Goal: Task Accomplishment & Management: Manage account settings

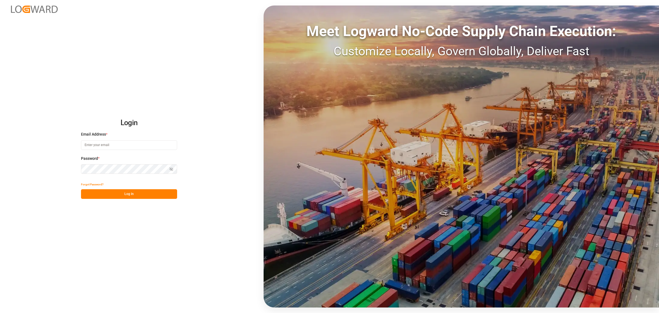
type input "[PERSON_NAME][EMAIL_ADDRESS][DOMAIN_NAME]"
click at [156, 192] on button "Log In" at bounding box center [129, 194] width 96 height 10
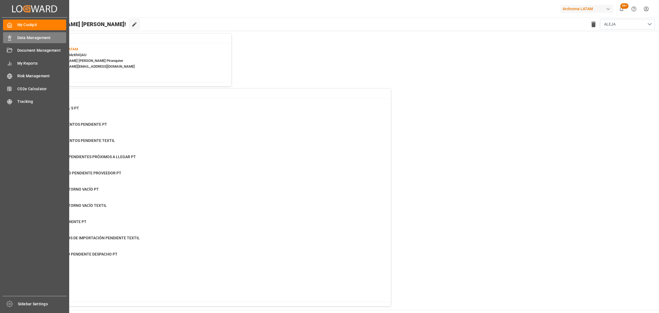
click at [14, 36] on div "Data Management Data Management" at bounding box center [34, 37] width 63 height 11
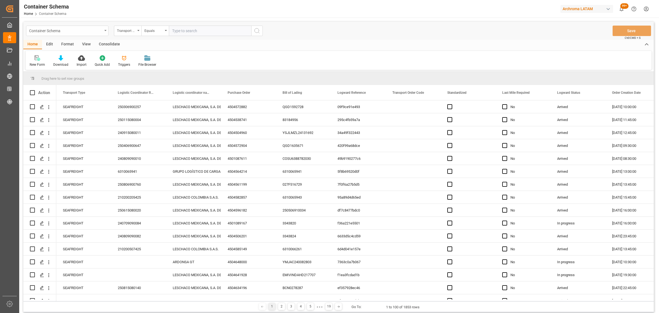
click at [73, 32] on div "Container Schema" at bounding box center [65, 30] width 73 height 7
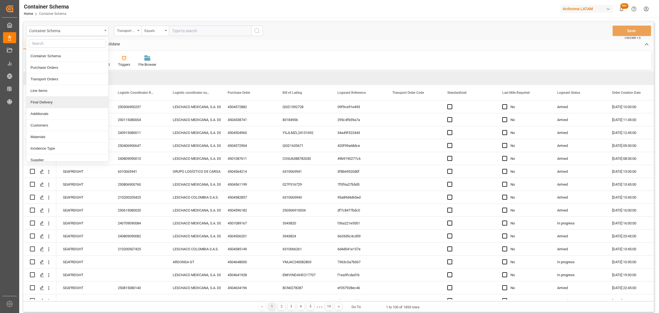
click at [49, 104] on div "Final Delivery" at bounding box center [67, 102] width 82 height 12
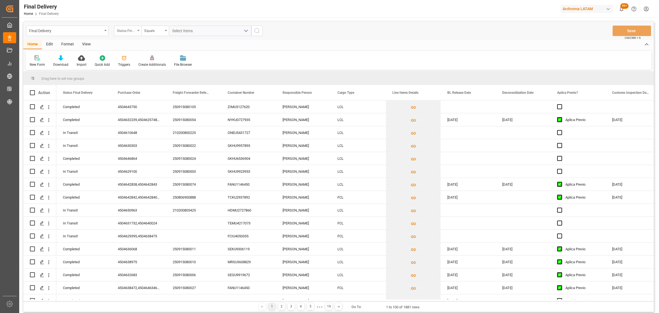
click at [123, 29] on div "Status Final Delivery" at bounding box center [126, 30] width 19 height 6
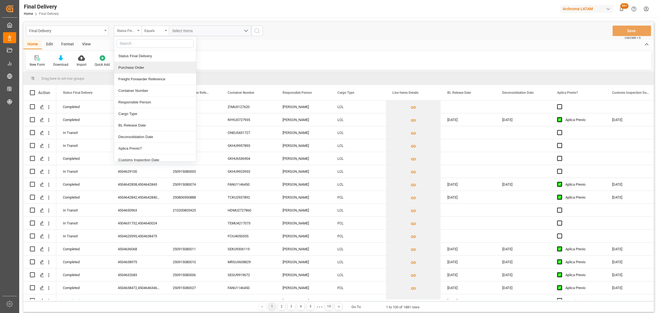
click at [132, 69] on div "Purchase Order" at bounding box center [155, 68] width 82 height 12
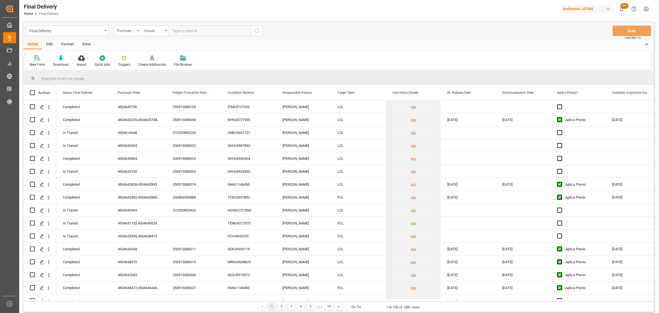
click at [150, 26] on div "Equals" at bounding box center [154, 31] width 27 height 10
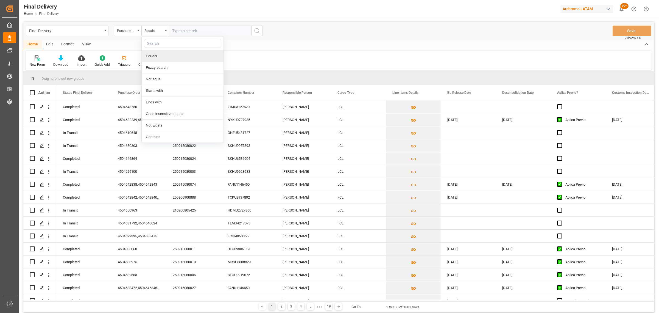
click at [171, 69] on div "Fuzzy search" at bounding box center [183, 68] width 82 height 12
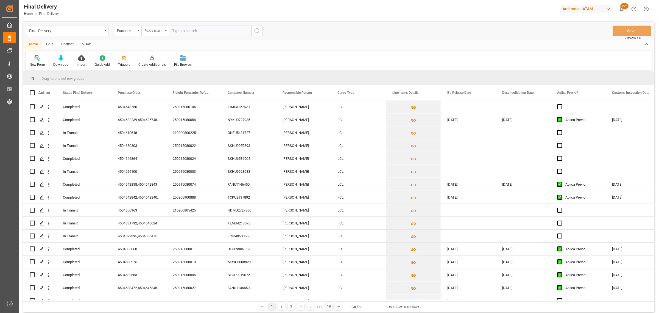
click at [185, 29] on input "text" at bounding box center [210, 31] width 82 height 10
paste input "4504628137"
type input "4504628137"
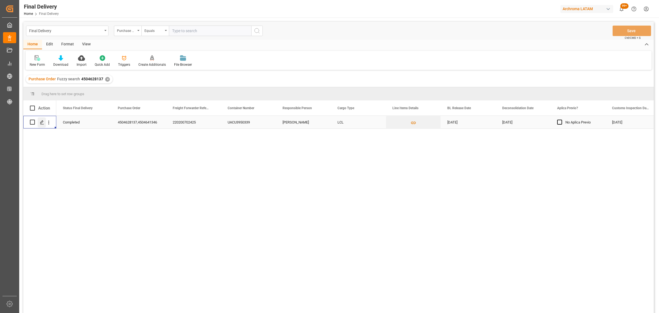
click at [38, 124] on div "Press SPACE to select this row." at bounding box center [42, 122] width 8 height 10
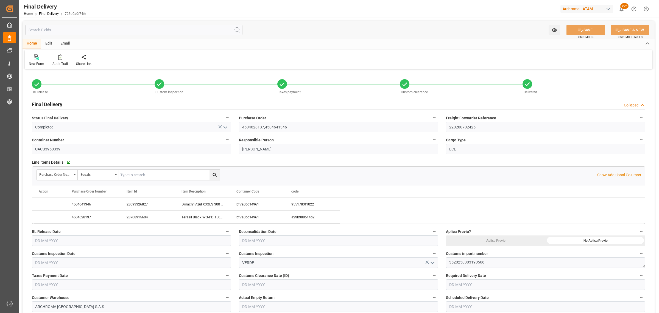
type input "6"
type input "[DATE]"
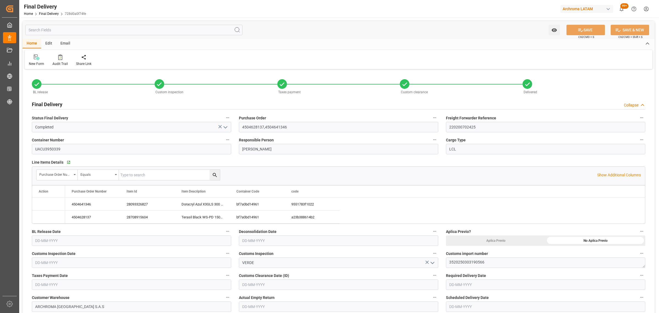
type input "[DATE]"
type input "03-09-2025"
type input "[DATE]"
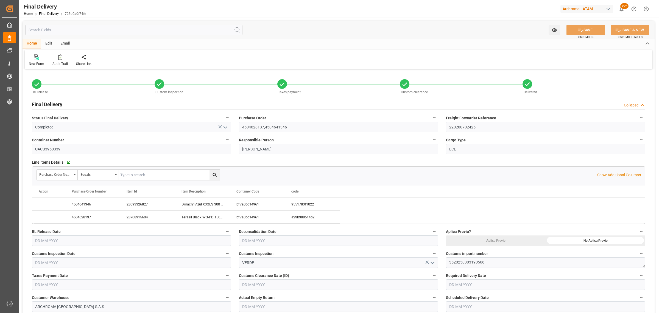
type input "01-09-2025 14:45"
type input "[DATE]"
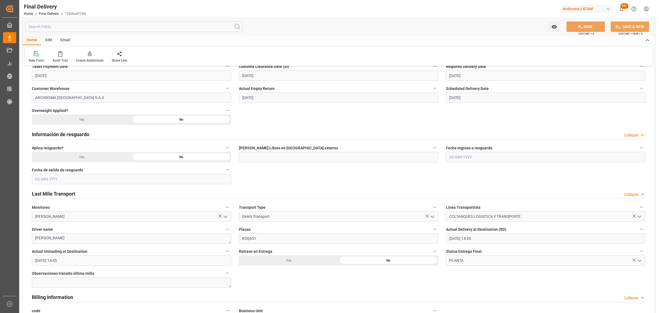
scroll to position [206, 0]
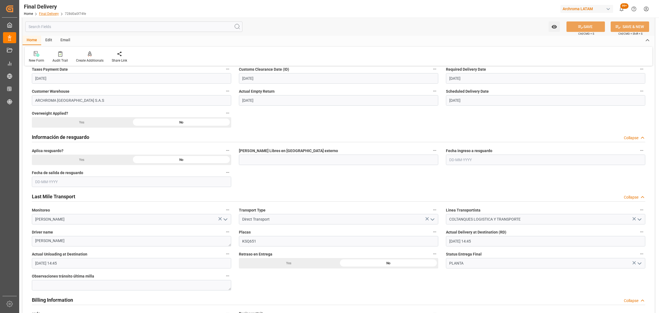
click at [53, 13] on link "Final Delivery" at bounding box center [49, 14] width 20 height 4
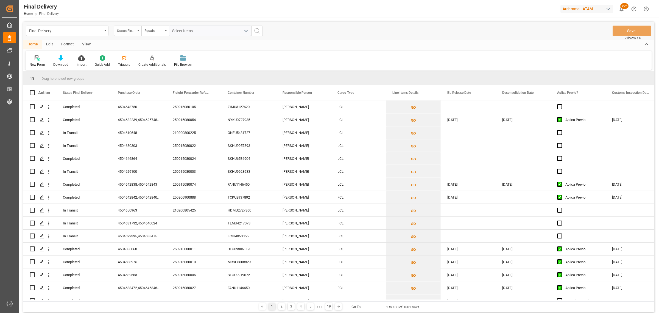
click at [140, 30] on div "Status Final Delivery" at bounding box center [127, 31] width 27 height 10
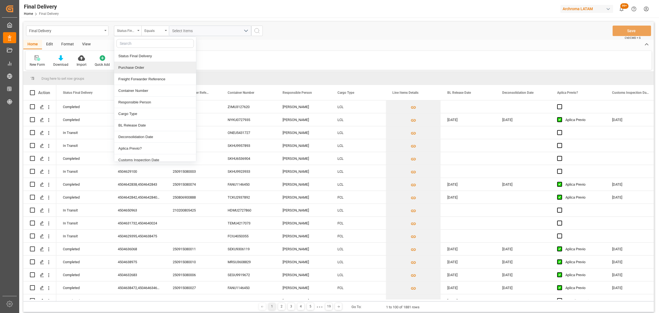
drag, startPoint x: 132, startPoint y: 72, endPoint x: 137, endPoint y: 61, distance: 12.0
click at [133, 72] on div "Purchase Order" at bounding box center [155, 68] width 82 height 12
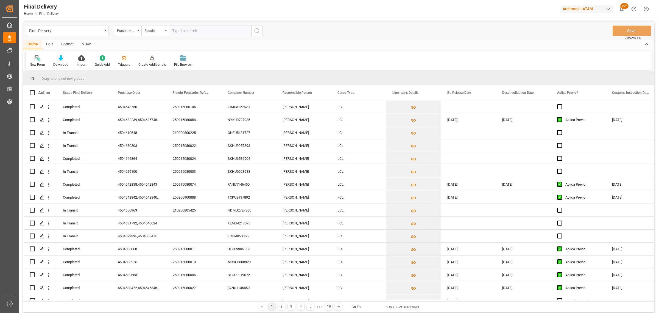
click at [144, 32] on div "Equals" at bounding box center [154, 31] width 27 height 10
click at [163, 66] on div "Fuzzy search" at bounding box center [183, 68] width 82 height 12
click at [180, 30] on input "text" at bounding box center [210, 31] width 82 height 10
paste input "4504635638"
type input "4504635638"
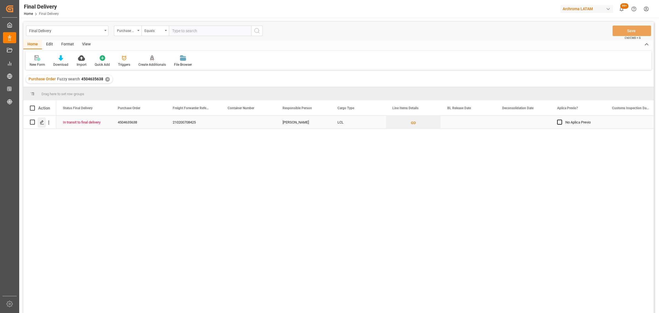
click at [41, 122] on icon "Press SPACE to select this row." at bounding box center [42, 122] width 4 height 4
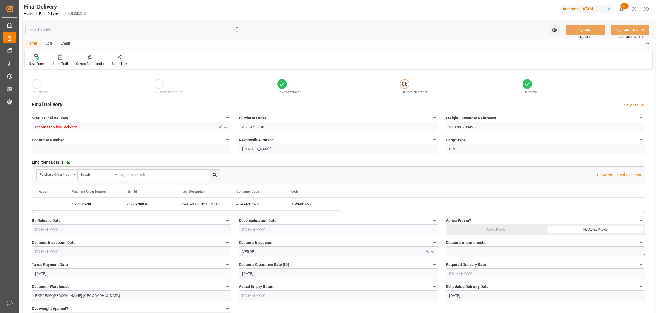
type input "[DATE]"
type input "30-08-2025 00:00"
click at [264, 229] on input "text" at bounding box center [338, 229] width 199 height 10
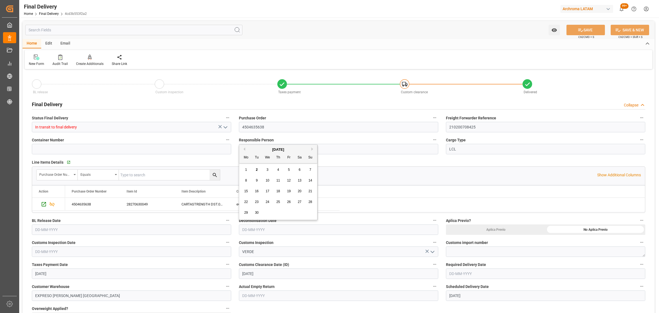
click at [276, 201] on div "25" at bounding box center [278, 202] width 7 height 7
click at [341, 230] on input "[DATE]" at bounding box center [338, 229] width 199 height 10
click at [242, 148] on button "Previous Month" at bounding box center [243, 148] width 3 height 3
click at [247, 213] on span "25" at bounding box center [246, 212] width 4 height 4
type input "[DATE]"
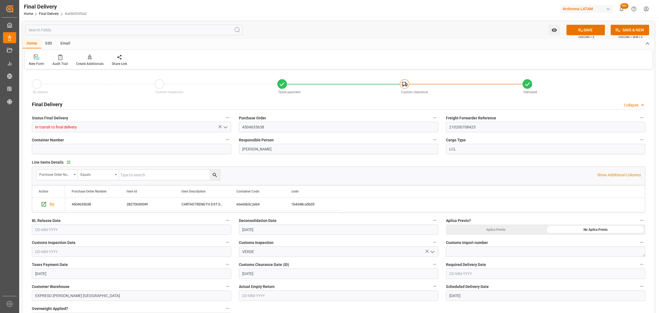
scroll to position [34, 0]
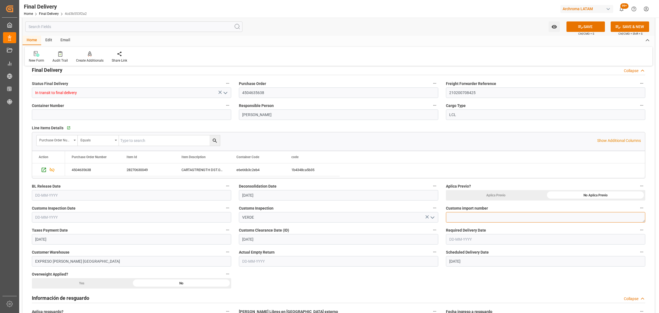
click at [466, 216] on textarea at bounding box center [545, 217] width 199 height 10
paste textarea "4820250301697167"
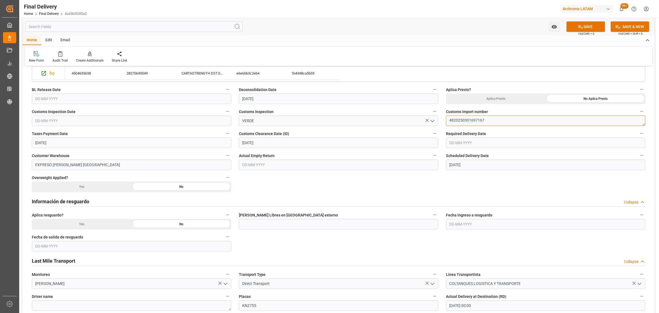
scroll to position [172, 0]
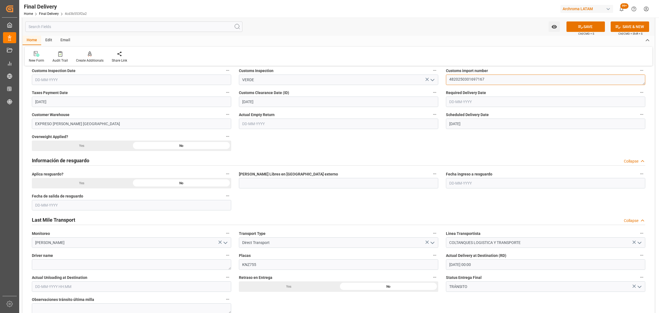
type textarea "4820250301697167"
click at [640, 288] on icon "open menu" at bounding box center [639, 286] width 7 height 7
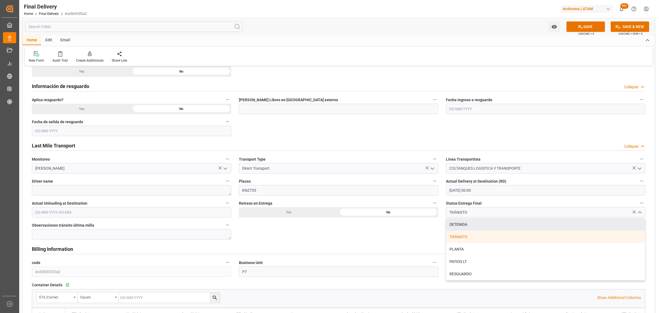
scroll to position [275, 0]
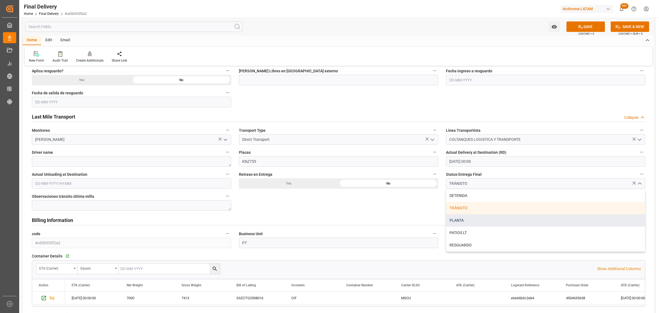
click at [463, 220] on div "PLANTA" at bounding box center [545, 220] width 199 height 12
type input "PLANTA"
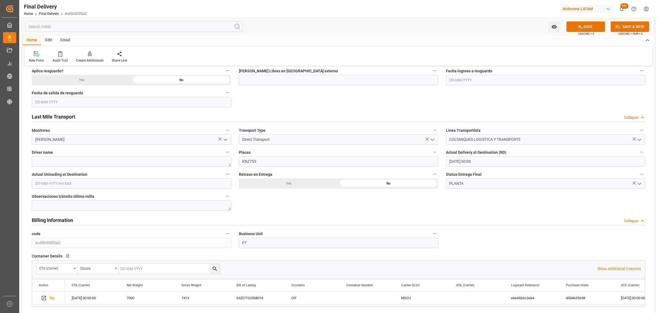
click at [104, 186] on input "text" at bounding box center [131, 183] width 199 height 10
click at [33, 230] on div "September 2025 Mo Tu We Th Fr Sa Su 1 2 3 4 5 6 7 8 9 10 11 12 13 14 15 16 17 1…" at bounding box center [71, 228] width 78 height 75
click at [37, 194] on button "Previous Month" at bounding box center [36, 195] width 3 height 3
click at [91, 260] on span "30" at bounding box center [93, 259] width 4 height 4
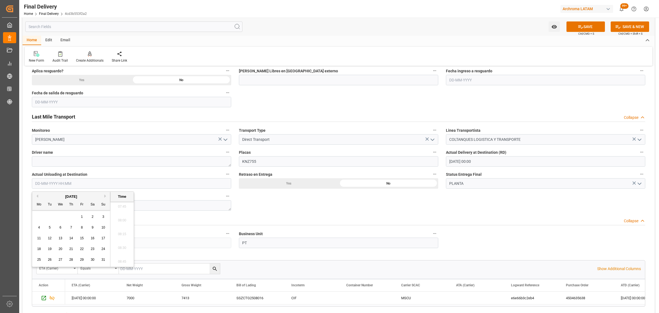
type input "30-08-2025 00:00"
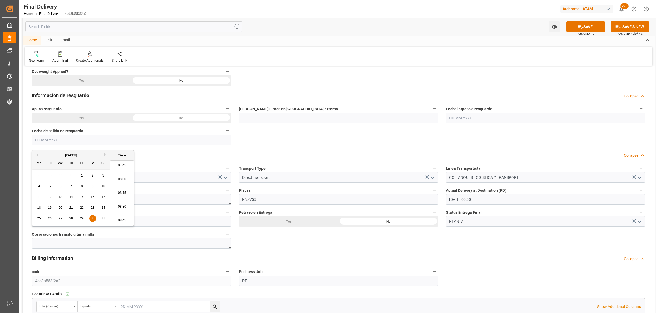
scroll to position [206, 0]
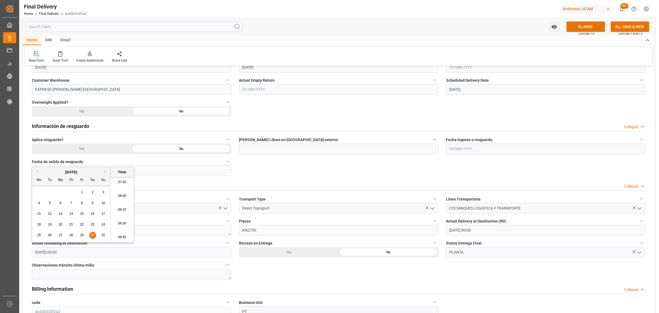
click at [488, 229] on input "30-08-2025 00:00" at bounding box center [545, 230] width 199 height 10
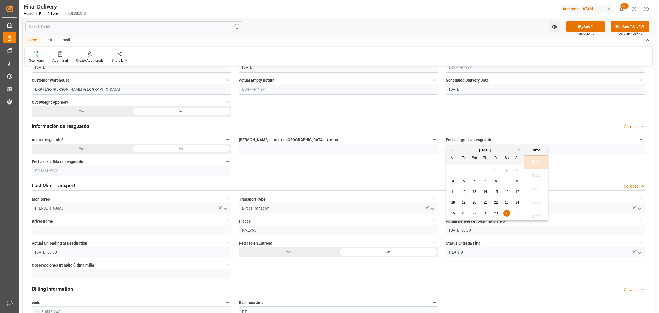
click at [519, 149] on button "Next Month" at bounding box center [520, 149] width 3 height 3
click at [453, 169] on span "1" at bounding box center [453, 170] width 2 height 4
type input "01-09-2025 00:00"
click at [131, 252] on input "30-08-2025 00:00" at bounding box center [131, 252] width 199 height 10
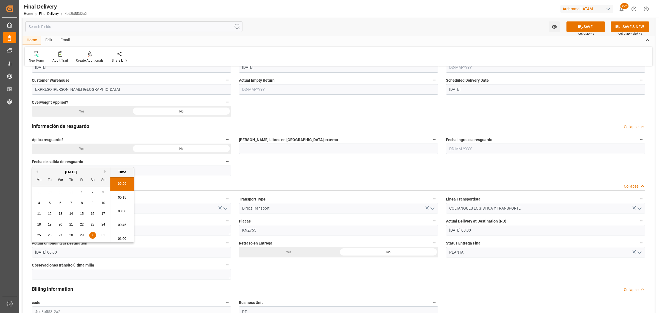
click at [105, 171] on button "Next Month" at bounding box center [105, 171] width 3 height 3
click at [38, 192] on span "1" at bounding box center [39, 192] width 2 height 4
click at [121, 185] on li "10:00" at bounding box center [121, 184] width 23 height 14
type input "01-09-2025 10:00"
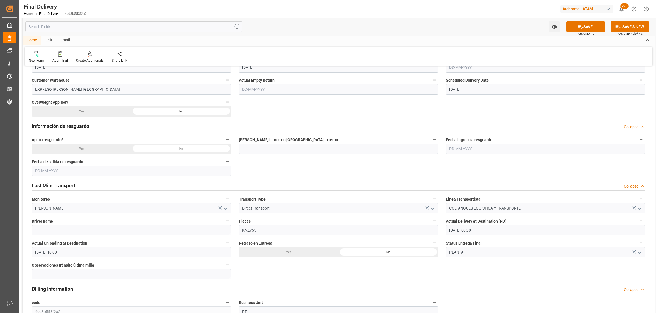
click at [505, 233] on input "01-09-2025 00:00" at bounding box center [545, 230] width 199 height 10
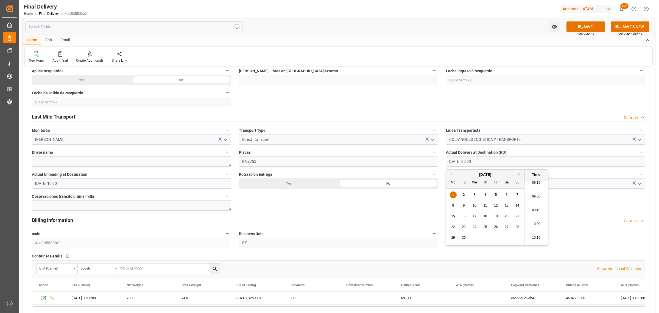
scroll to position [515, 0]
click at [539, 221] on li "10:00" at bounding box center [536, 221] width 23 height 14
type input "01-09-2025 10:00"
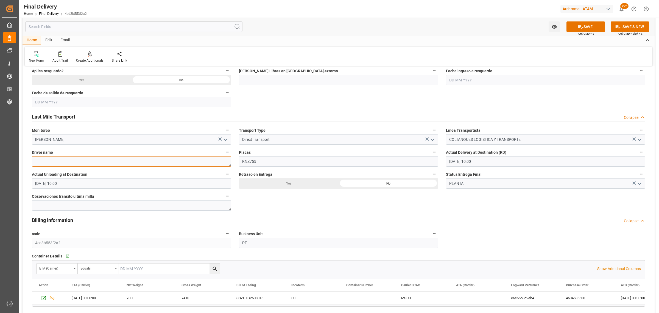
click at [152, 160] on textarea at bounding box center [131, 161] width 199 height 10
paste textarea "CALDERON MEDINA SALOMON"
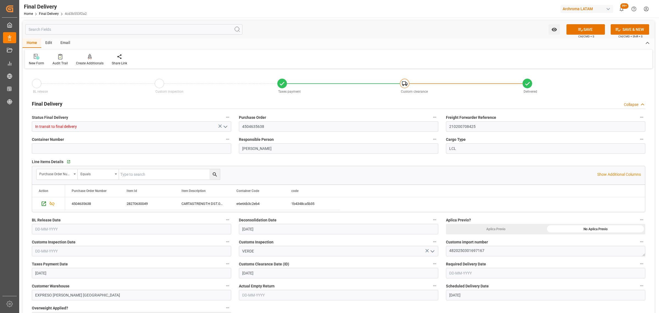
scroll to position [0, 0]
type textarea "CALDERON MEDINA SALOMON"
click at [578, 28] on icon at bounding box center [581, 30] width 6 height 6
click at [94, 227] on input "text" at bounding box center [131, 229] width 199 height 10
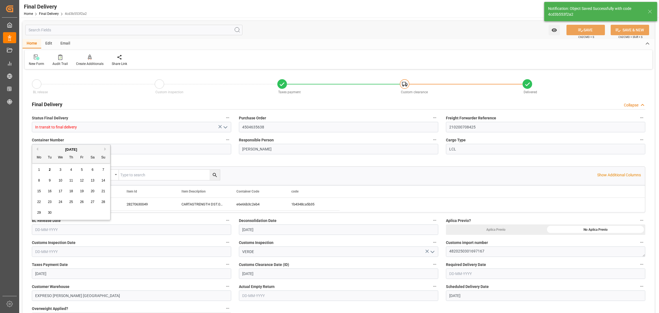
type input "Unloaded"
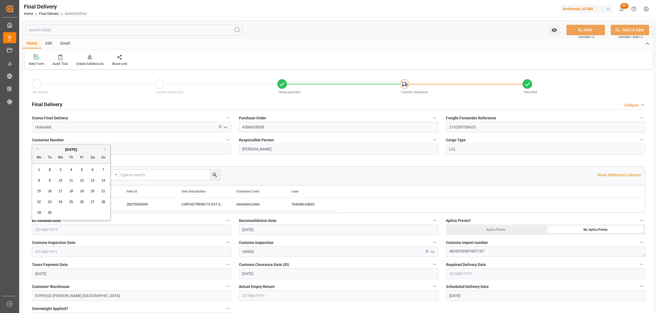
click at [37, 149] on button "Previous Month" at bounding box center [36, 148] width 3 height 3
click at [37, 213] on span "25" at bounding box center [39, 212] width 4 height 4
type input "[DATE]"
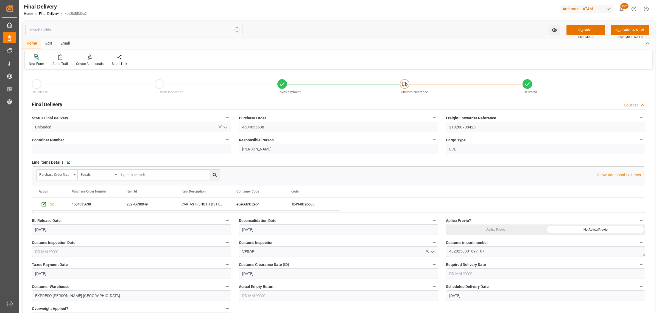
click at [59, 252] on input "text" at bounding box center [131, 251] width 199 height 10
click at [60, 232] on div "29 30 1 2 3 4 5" at bounding box center [71, 234] width 75 height 11
click at [83, 227] on div "22 23 24 25 26 27 28" at bounding box center [71, 223] width 75 height 11
click at [83, 224] on span "26" at bounding box center [82, 224] width 4 height 4
click at [59, 249] on input "26-09-2025" at bounding box center [131, 251] width 199 height 10
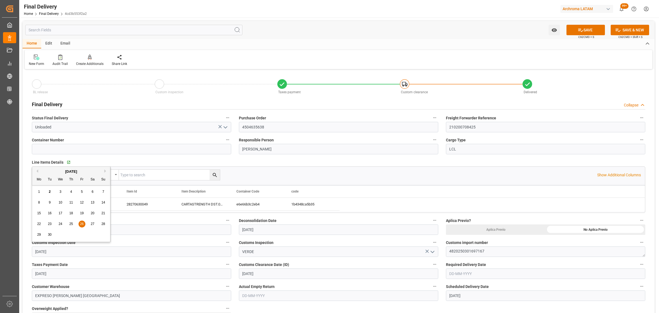
click at [37, 170] on button "Previous Month" at bounding box center [36, 170] width 3 height 3
click at [49, 236] on span "26" at bounding box center [50, 234] width 4 height 4
type input "[DATE]"
click at [582, 27] on icon at bounding box center [581, 30] width 6 height 6
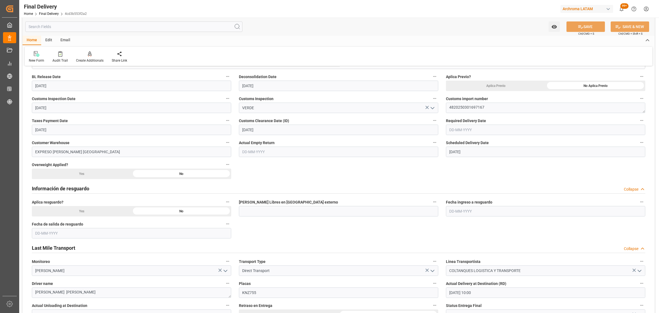
scroll to position [137, 0]
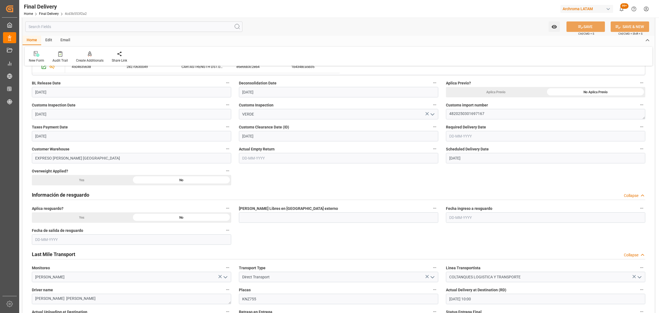
click at [476, 136] on input "text" at bounding box center [545, 136] width 199 height 10
drag, startPoint x: 452, startPoint y: 168, endPoint x: 480, endPoint y: 141, distance: 38.5
click at [452, 168] on span "1" at bounding box center [453, 169] width 2 height 4
type input "[DATE]"
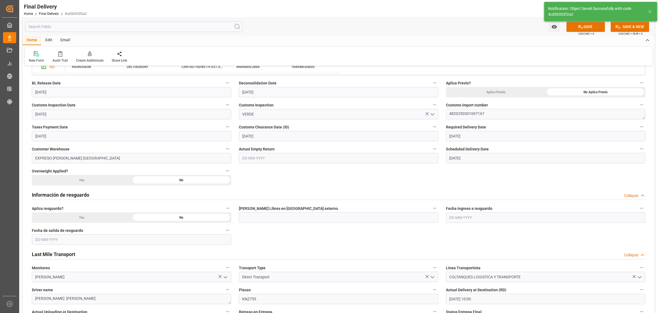
type textarea "1"
click at [582, 22] on div "Notification: Object Saved Successfully with code 4cd3b553f2a2" at bounding box center [600, 11] width 117 height 23
click at [580, 25] on icon at bounding box center [581, 27] width 6 height 6
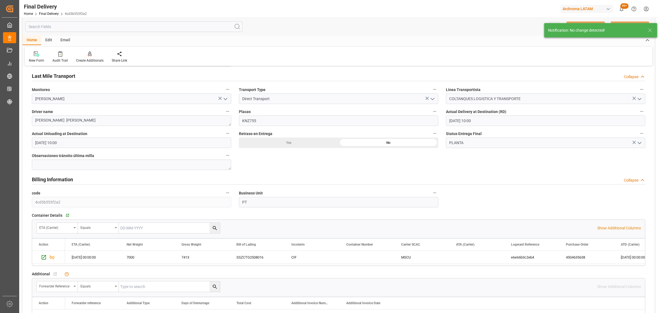
scroll to position [240, 0]
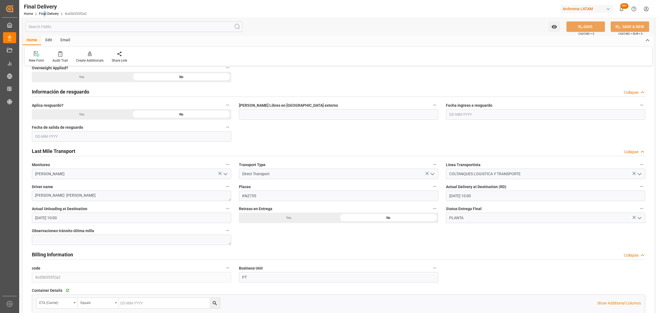
click at [44, 11] on div "Home Final Delivery 4cd3b553f2a2" at bounding box center [55, 14] width 63 height 6
click at [43, 14] on link "Final Delivery" at bounding box center [49, 14] width 20 height 4
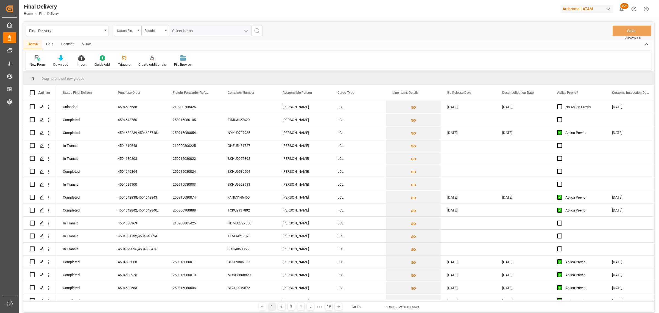
drag, startPoint x: 131, startPoint y: 28, endPoint x: 131, endPoint y: 32, distance: 3.6
click at [131, 28] on div "Status Final Delivery" at bounding box center [126, 30] width 19 height 6
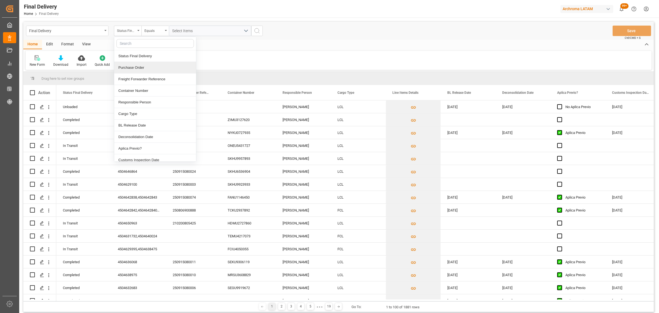
click at [135, 68] on div "Purchase Order" at bounding box center [155, 68] width 82 height 12
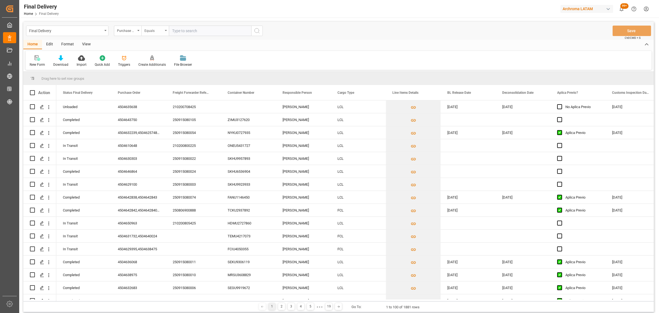
click at [151, 34] on div "Equals" at bounding box center [154, 31] width 27 height 10
click at [164, 67] on div "Fuzzy search" at bounding box center [183, 68] width 82 height 12
click at [156, 32] on div "Fuzzy search" at bounding box center [153, 30] width 19 height 6
drag, startPoint x: 164, startPoint y: 69, endPoint x: 188, endPoint y: 30, distance: 46.1
click at [164, 69] on div "Fuzzy search" at bounding box center [183, 68] width 82 height 12
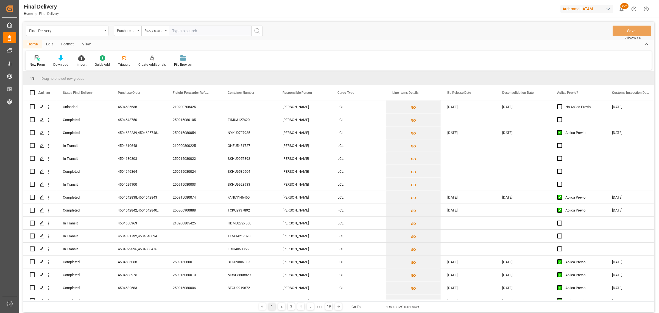
click at [188, 28] on input "text" at bounding box center [210, 31] width 82 height 10
paste input "4504626128"
type input "4504626128"
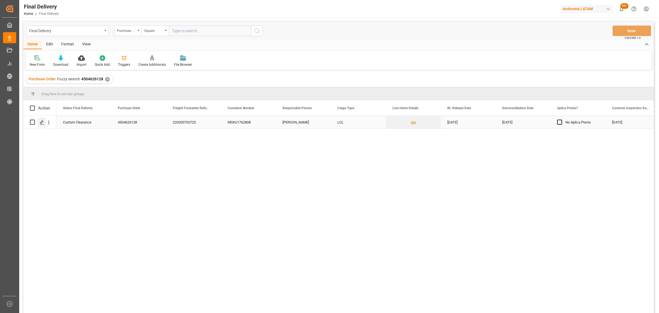
click at [42, 124] on div "Press SPACE to select this row." at bounding box center [42, 122] width 8 height 10
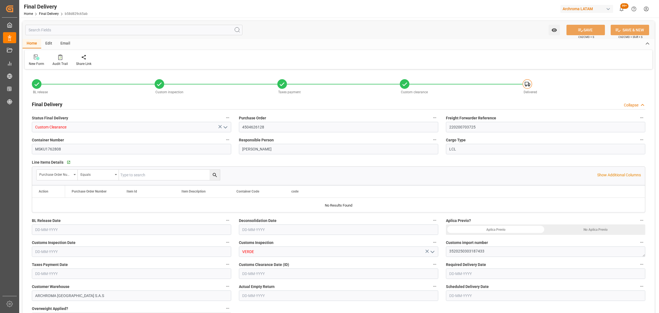
type input "5"
type input "[DATE]"
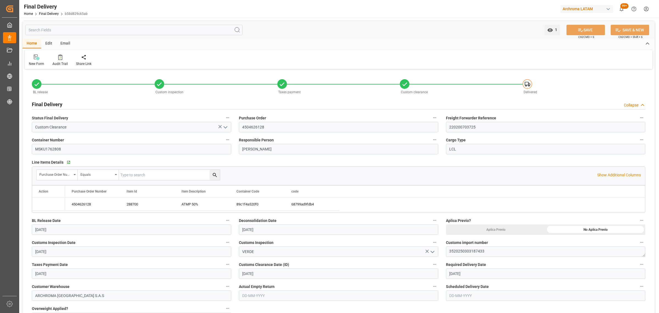
type input "[DATE]"
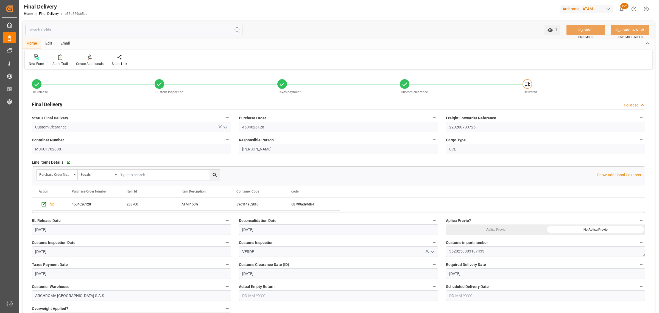
click at [44, 116] on span "Status Final Delivery" at bounding box center [50, 118] width 36 height 6
click at [224, 116] on button "Status Final Delivery" at bounding box center [227, 117] width 7 height 7
click at [268, 176] on div at bounding box center [329, 156] width 659 height 313
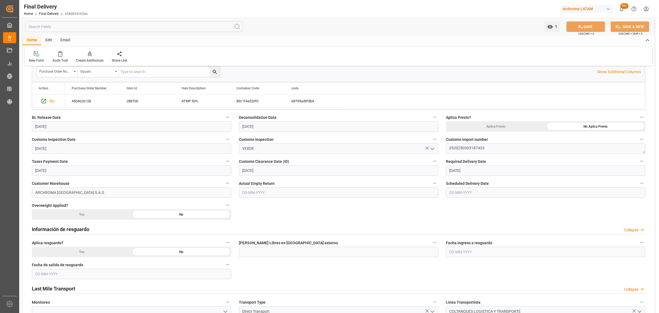
click at [472, 193] on input "text" at bounding box center [545, 192] width 199 height 10
click at [453, 225] on span "1" at bounding box center [453, 226] width 2 height 4
type input "[DATE]"
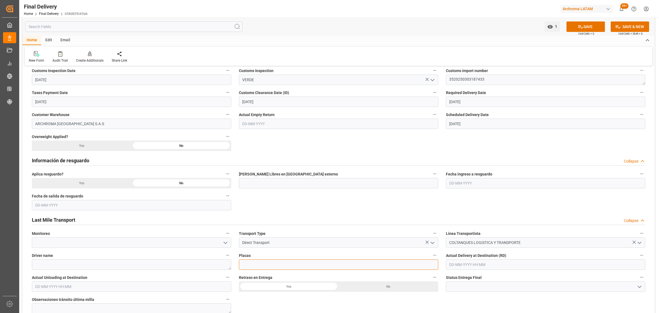
click at [271, 265] on input at bounding box center [338, 264] width 199 height 10
click at [97, 268] on textarea at bounding box center [131, 264] width 199 height 10
type textarea "SERGIO HERNANDO CORRECHA HERNANDEZ"
click at [265, 261] on input at bounding box center [338, 264] width 199 height 10
type input "LCM507"
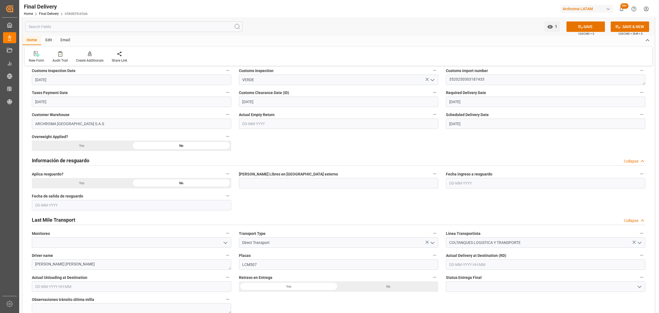
click at [511, 266] on input "text" at bounding box center [545, 264] width 199 height 10
click at [454, 205] on span "1" at bounding box center [453, 204] width 2 height 4
click at [538, 203] on li "15:00" at bounding box center [536, 201] width 23 height 14
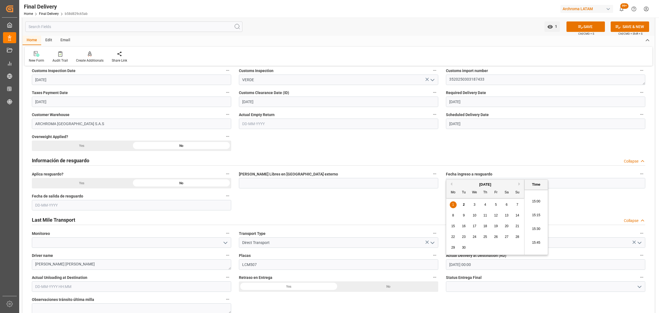
type input "01-09-2025 15:00"
click at [87, 288] on input "text" at bounding box center [131, 286] width 199 height 10
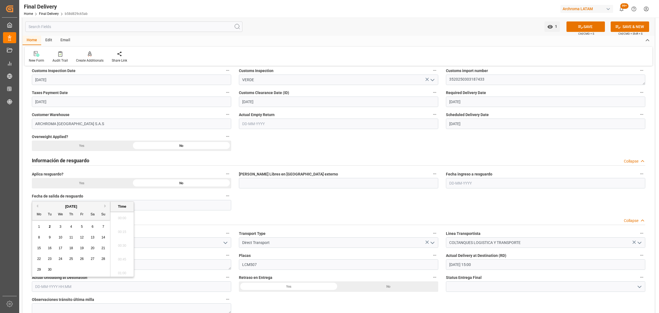
scroll to position [441, 0]
click at [36, 227] on div "1" at bounding box center [39, 226] width 7 height 7
click at [121, 227] on li "15:00" at bounding box center [121, 223] width 23 height 14
type input "01-09-2025 15:00"
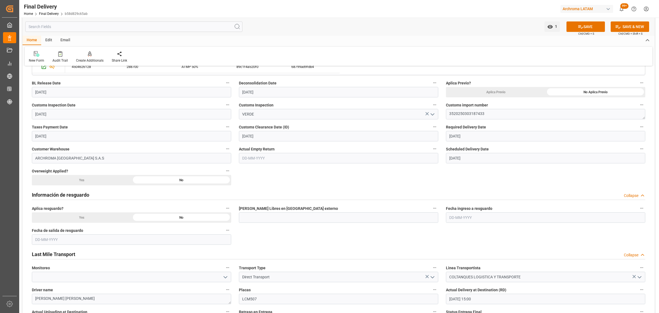
scroll to position [206, 0]
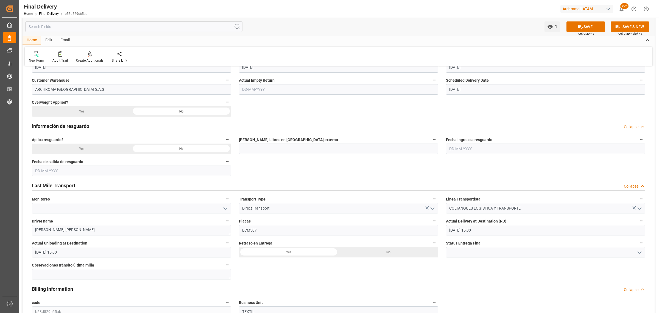
click at [546, 29] on div "No" at bounding box center [596, 23] width 100 height 10
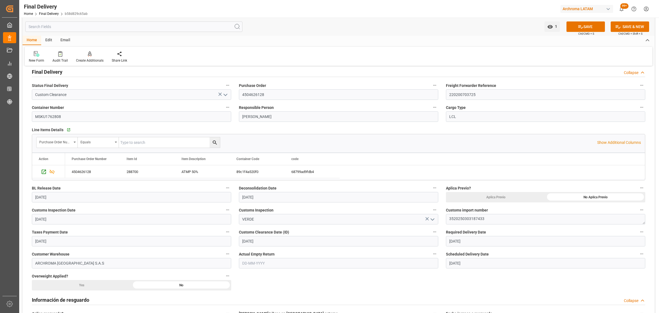
scroll to position [0, 0]
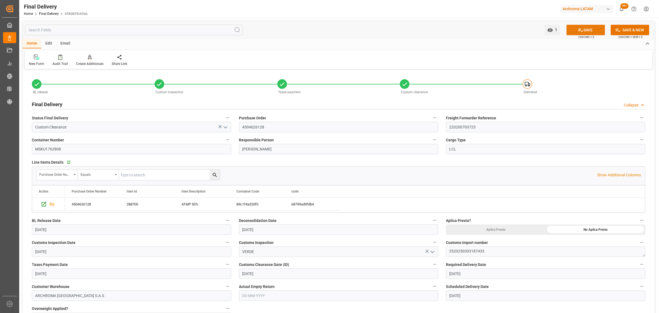
click at [587, 27] on button "SAVE" at bounding box center [586, 30] width 38 height 10
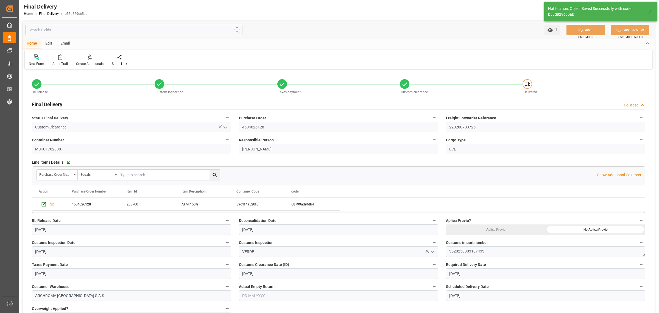
type textarea "1"
type input "Unloaded"
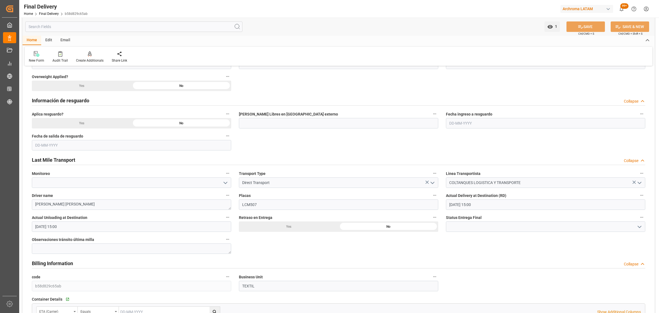
scroll to position [240, 0]
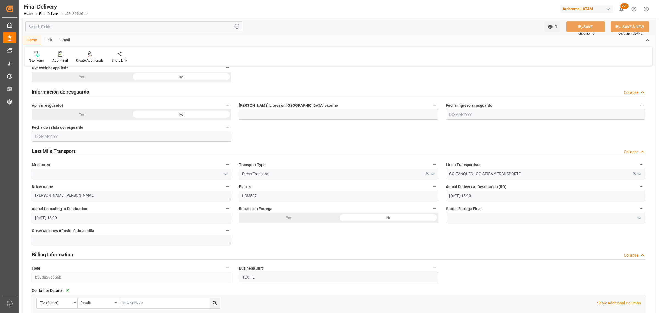
click at [637, 220] on icon "open menu" at bounding box center [639, 217] width 7 height 7
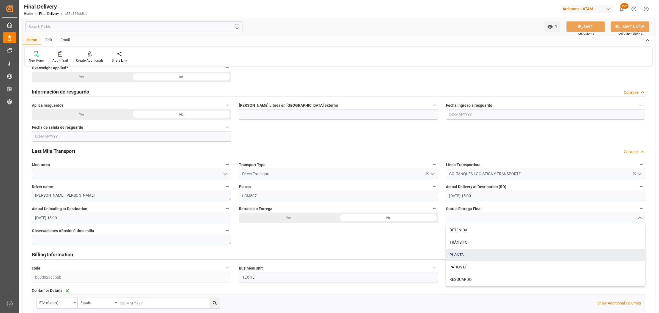
click at [472, 254] on div "PLANTA" at bounding box center [545, 254] width 199 height 12
type input "PLANTA"
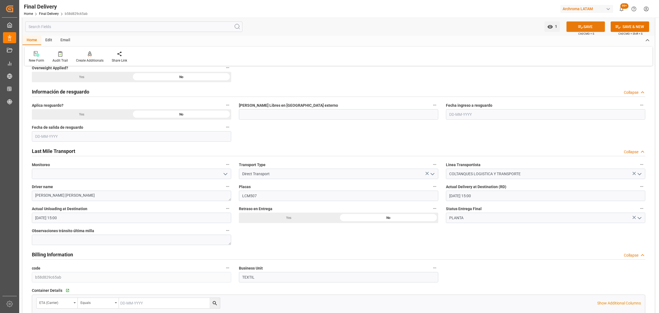
click at [587, 26] on button "SAVE" at bounding box center [586, 26] width 38 height 10
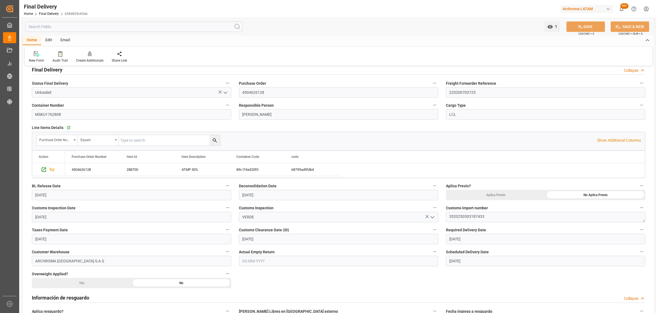
scroll to position [0, 0]
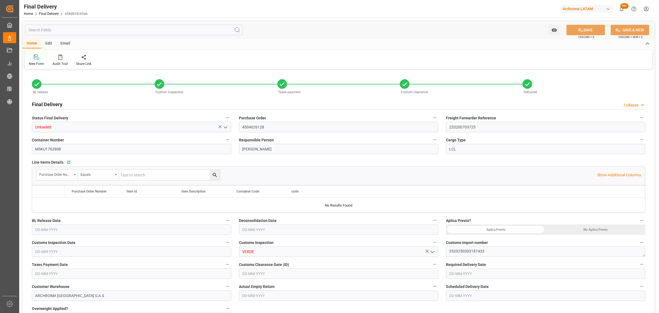
type input "5"
type input "[DATE]"
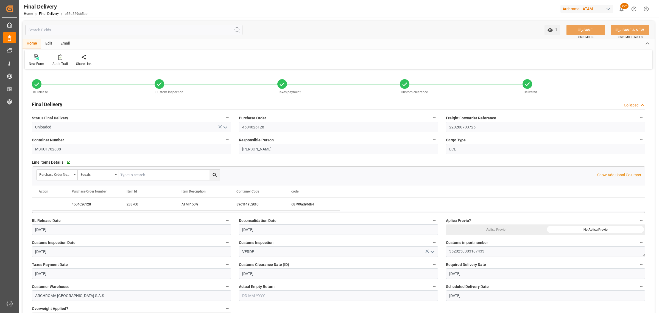
type input "[DATE]"
type input "04-09-2025"
type input "[DATE]"
type input "01-09-2025 15:00"
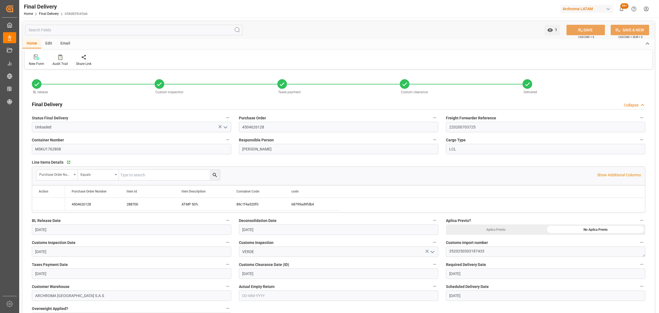
type input "01-09-2025 15:00"
type input "[DATE]"
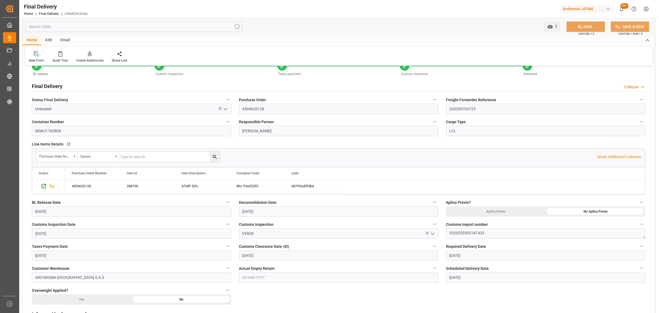
scroll to position [34, 0]
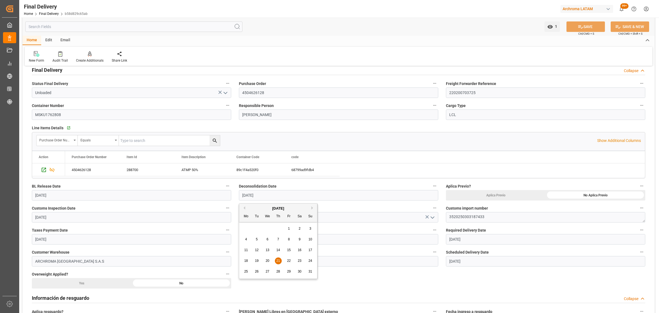
click at [290, 199] on input "[DATE]" at bounding box center [338, 195] width 199 height 10
drag, startPoint x: 264, startPoint y: 261, endPoint x: 274, endPoint y: 261, distance: 9.3
click at [265, 261] on div "20" at bounding box center [267, 260] width 7 height 7
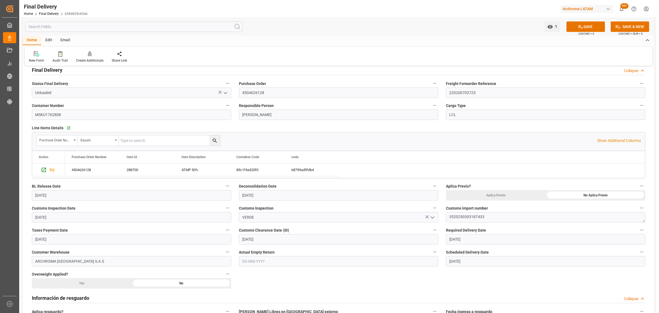
click at [268, 191] on input "[DATE]" at bounding box center [338, 195] width 199 height 10
click at [280, 259] on span "21" at bounding box center [278, 260] width 4 height 4
type input "[DATE]"
click at [580, 26] on icon at bounding box center [581, 27] width 6 height 6
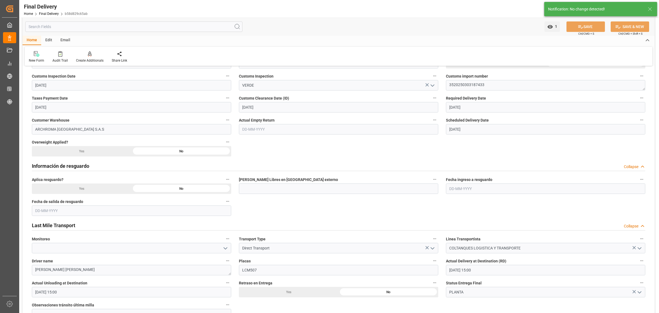
scroll to position [206, 0]
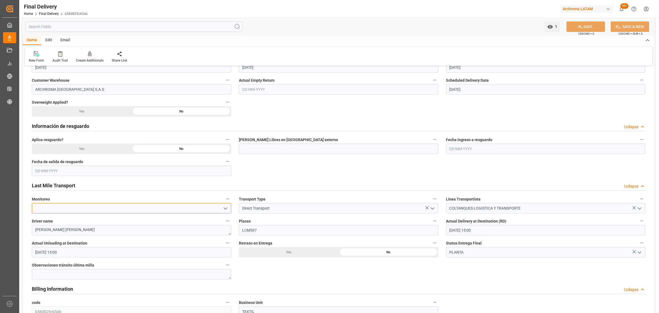
click at [222, 209] on div at bounding box center [131, 208] width 199 height 10
click at [224, 209] on icon "open menu" at bounding box center [225, 208] width 7 height 7
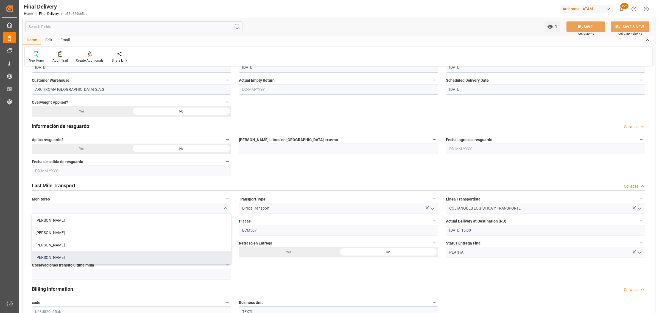
drag, startPoint x: 68, startPoint y: 255, endPoint x: 120, endPoint y: 253, distance: 52.5
click at [68, 256] on div "Laura Cobos" at bounding box center [131, 257] width 199 height 12
type input "Laura Cobos"
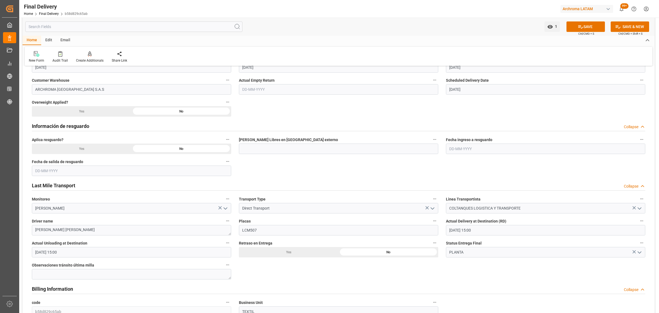
scroll to position [309, 0]
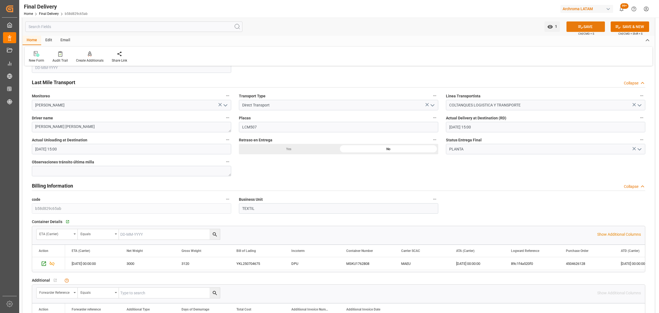
click at [580, 26] on icon at bounding box center [581, 27] width 6 height 6
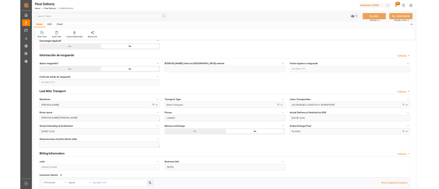
scroll to position [240, 0]
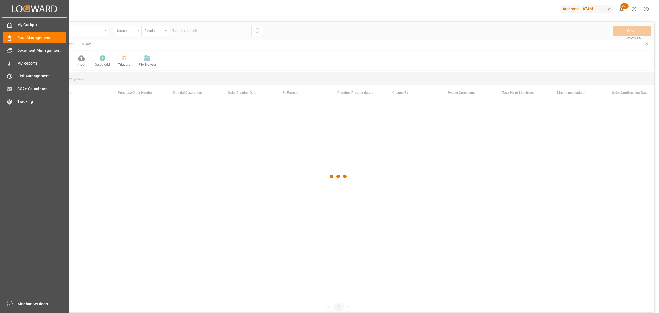
click at [85, 30] on div at bounding box center [338, 176] width 631 height 309
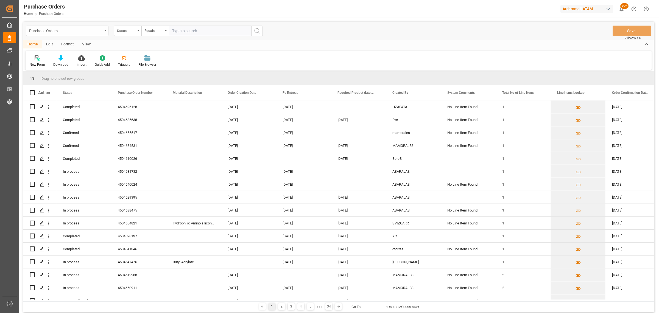
click at [87, 30] on div "Purchase Orders" at bounding box center [65, 30] width 73 height 7
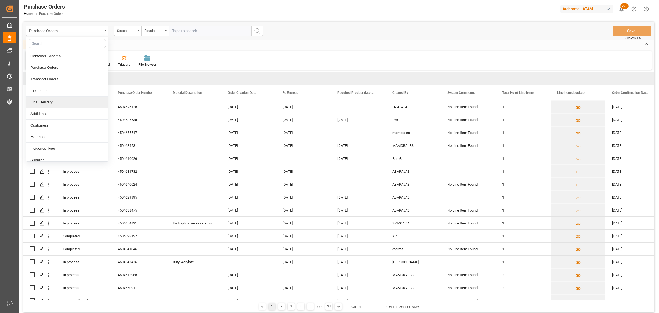
click at [54, 105] on div "Final Delivery" at bounding box center [67, 102] width 82 height 12
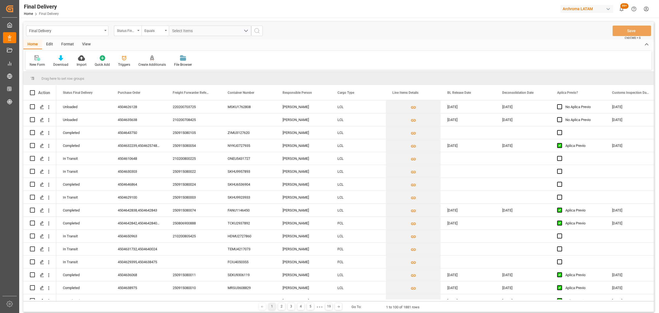
click at [136, 32] on div "Status Final Delivery" at bounding box center [127, 31] width 27 height 10
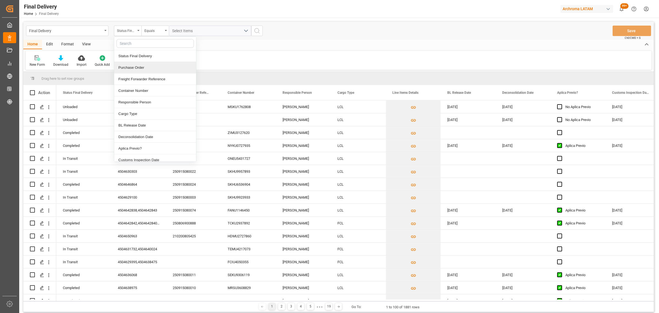
click at [138, 66] on div "Purchase Order" at bounding box center [155, 68] width 82 height 12
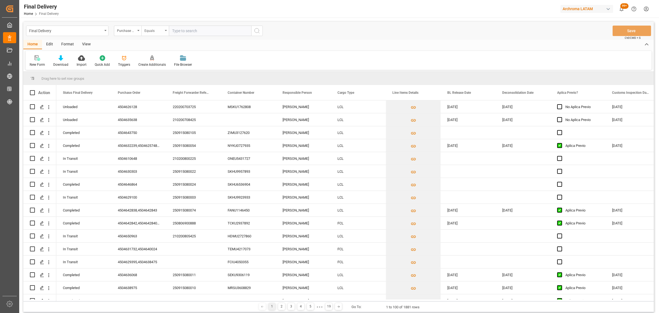
click at [165, 31] on icon "open menu" at bounding box center [166, 30] width 2 height 1
click at [163, 67] on div "Fuzzy search" at bounding box center [183, 68] width 82 height 12
click at [194, 29] on input "text" at bounding box center [210, 31] width 82 height 10
paste input "4504598573"
type input "4504598573"
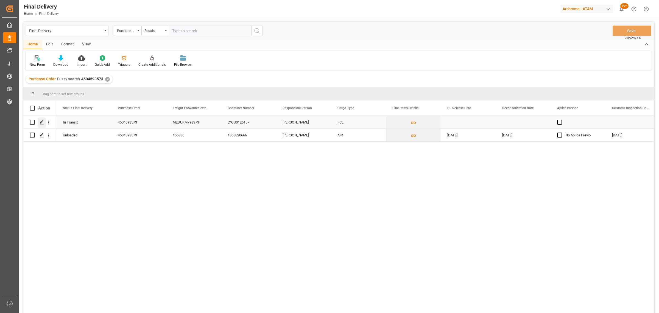
click at [39, 120] on div "Press SPACE to select this row." at bounding box center [42, 122] width 8 height 10
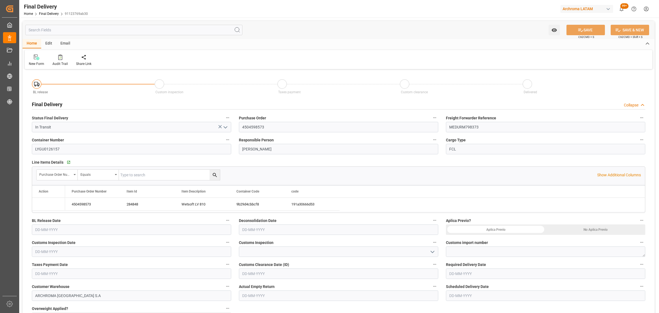
type input "[DATE]"
click at [105, 230] on input "text" at bounding box center [131, 229] width 199 height 10
click at [39, 168] on span "1" at bounding box center [39, 170] width 2 height 4
type input "[DATE]"
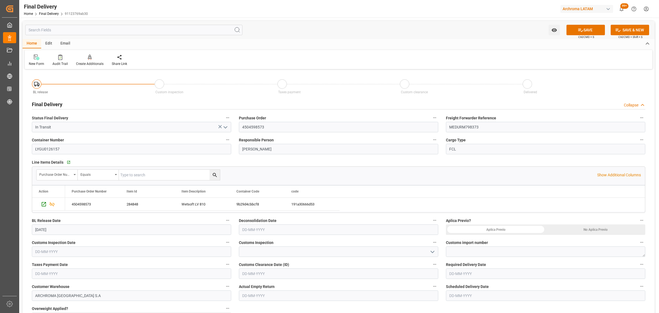
click at [266, 233] on input "text" at bounding box center [338, 229] width 199 height 10
click at [268, 204] on div "24" at bounding box center [267, 202] width 7 height 7
click at [286, 227] on input "[DATE]" at bounding box center [338, 229] width 199 height 10
click at [244, 147] on button "Previous Month" at bounding box center [243, 148] width 3 height 3
click at [311, 202] on span "24" at bounding box center [310, 202] width 4 height 4
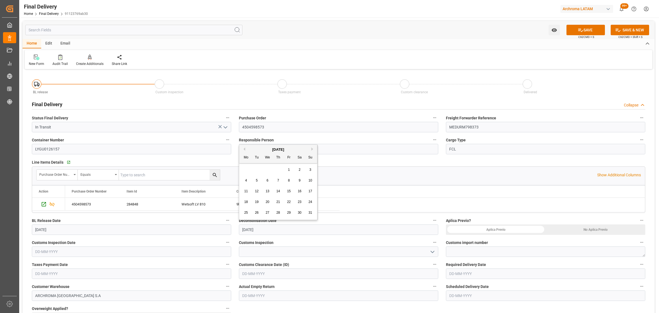
type input "[DATE]"
click at [476, 249] on textarea at bounding box center [545, 251] width 199 height 10
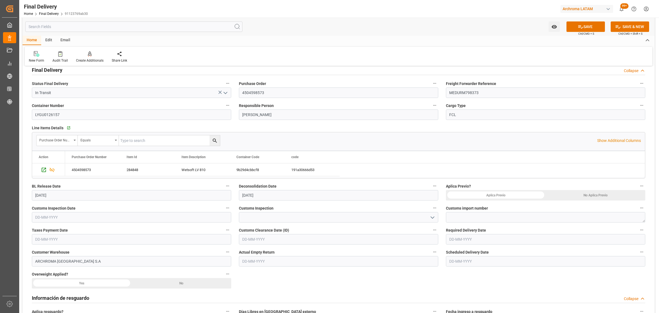
click at [428, 216] on button "open menu" at bounding box center [432, 217] width 8 height 9
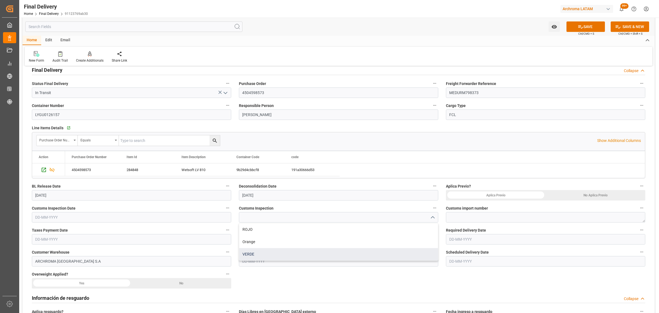
click at [261, 255] on div "VERDE" at bounding box center [338, 254] width 199 height 12
type input "VERDE"
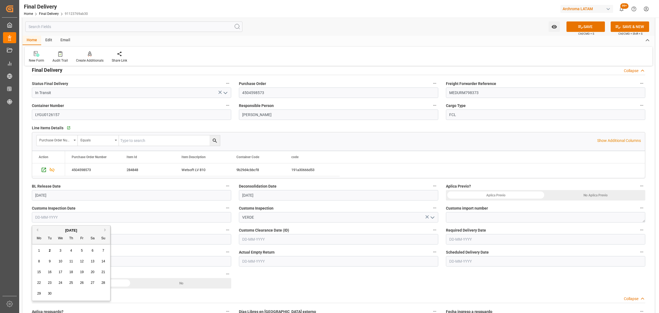
click at [149, 221] on input "text" at bounding box center [131, 217] width 199 height 10
click at [35, 253] on div "1 2 3 4 5 6 7" at bounding box center [71, 250] width 75 height 11
click at [50, 249] on span "2" at bounding box center [50, 250] width 2 height 4
type input "[DATE]"
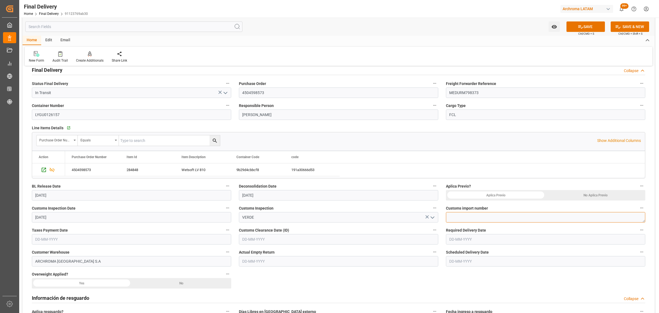
click at [466, 218] on textarea at bounding box center [545, 217] width 199 height 10
paste textarea "118-2025-10-346970-01-1-00"
type textarea "118-2025-10-346970-01-1-00"
click at [59, 241] on input "text" at bounding box center [131, 239] width 199 height 10
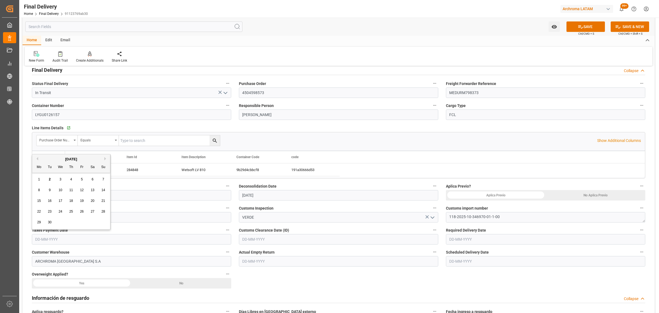
click at [35, 186] on div "8 9 10 11 12 13 14" at bounding box center [71, 190] width 75 height 11
click at [39, 204] on div "15" at bounding box center [39, 200] width 7 height 7
click at [135, 244] on div "Taxes Payment Date 15-09-2025" at bounding box center [131, 235] width 207 height 22
click at [127, 239] on input "[DATE]" at bounding box center [131, 239] width 199 height 10
click at [37, 157] on button "Previous Month" at bounding box center [36, 158] width 3 height 3
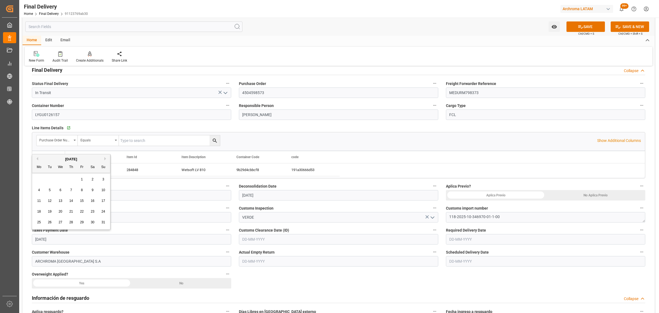
click at [83, 201] on span "15" at bounding box center [82, 201] width 4 height 4
type input "[DATE]"
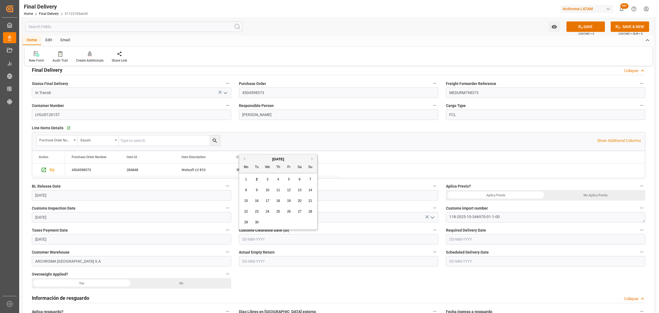
click at [316, 238] on input "text" at bounding box center [338, 239] width 199 height 10
click at [254, 179] on div "2" at bounding box center [256, 179] width 7 height 7
type input "[DATE]"
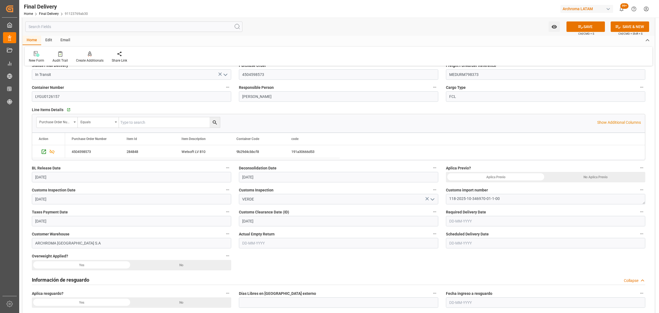
scroll to position [69, 0]
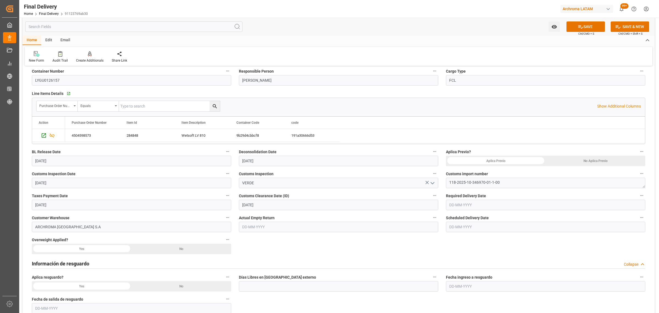
click at [472, 206] on input "text" at bounding box center [545, 204] width 199 height 10
click at [464, 237] on span "2" at bounding box center [464, 238] width 2 height 4
type input "[DATE]"
click at [467, 225] on input "text" at bounding box center [545, 226] width 199 height 10
click at [464, 168] on span "2" at bounding box center [464, 167] width 2 height 4
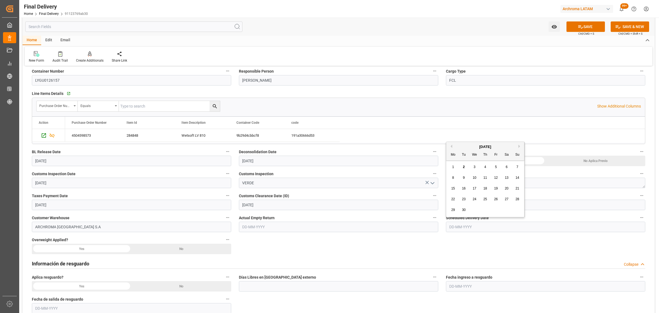
type input "[DATE]"
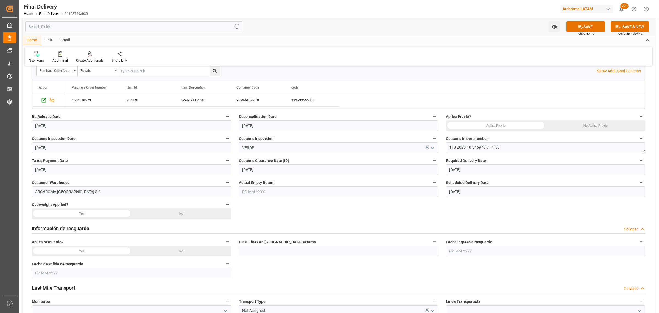
scroll to position [137, 0]
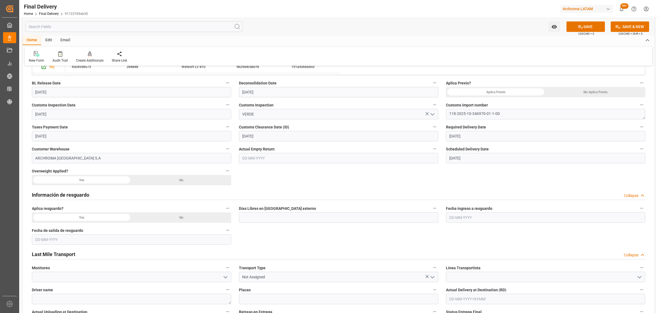
click at [546, 97] on div "No" at bounding box center [596, 92] width 100 height 10
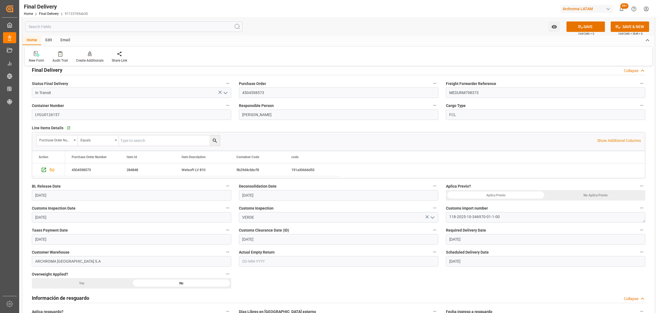
click at [583, 195] on div "No Aplica Previo" at bounding box center [596, 195] width 100 height 10
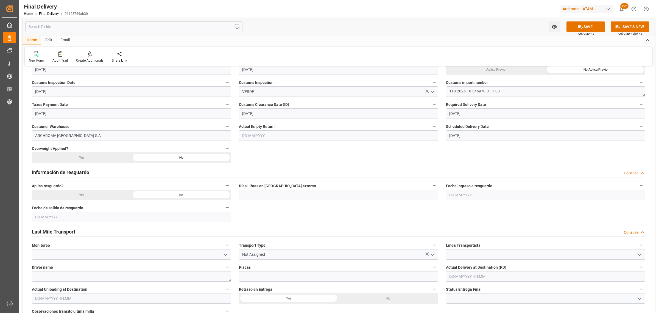
scroll to position [206, 0]
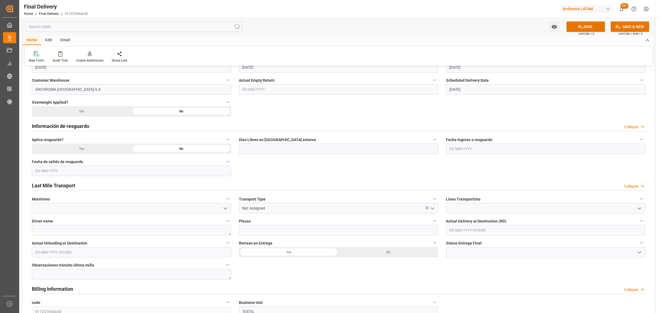
click at [226, 206] on icon "open menu" at bounding box center [225, 208] width 7 height 7
click at [224, 207] on icon "close menu" at bounding box center [225, 208] width 7 height 7
click at [432, 209] on polyline "open menu" at bounding box center [432, 208] width 3 height 2
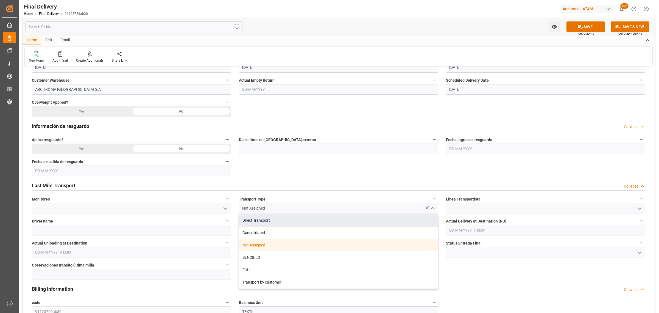
click at [265, 222] on div "Direct Transport" at bounding box center [338, 220] width 199 height 12
type input "Direct Transport"
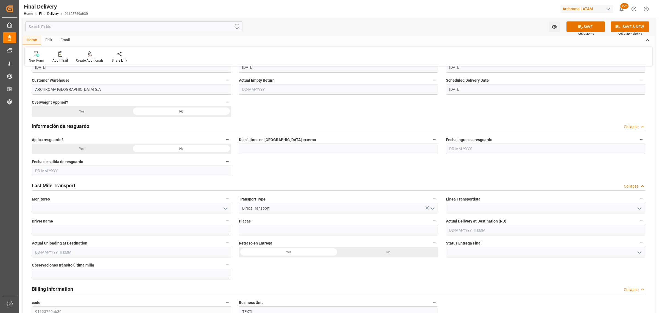
click at [636, 207] on icon "open menu" at bounding box center [639, 208] width 7 height 7
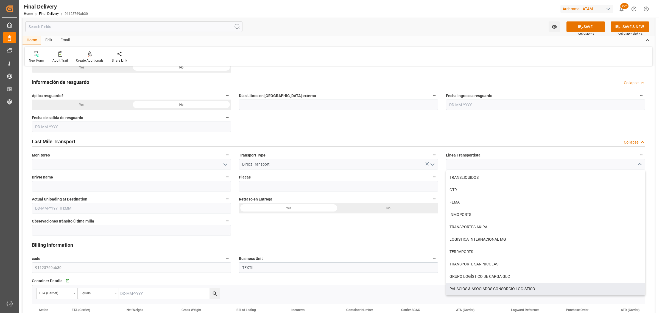
scroll to position [309, 0]
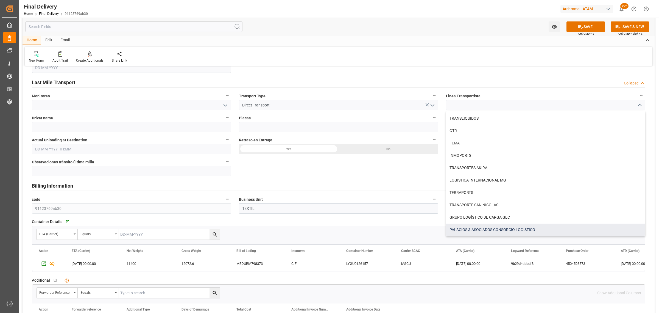
click at [507, 227] on div "PALACIOS & ASOCIADOS CONSORCIO LOGISTICO" at bounding box center [545, 229] width 199 height 12
type input "PALACIOS & ASOCIADOS CONSORCIO LOGISTICO"
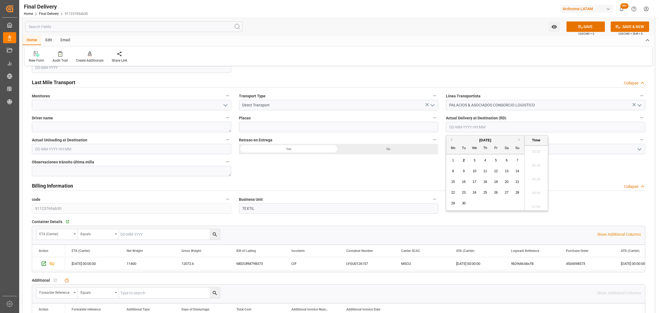
click at [628, 126] on input "text" at bounding box center [545, 127] width 199 height 10
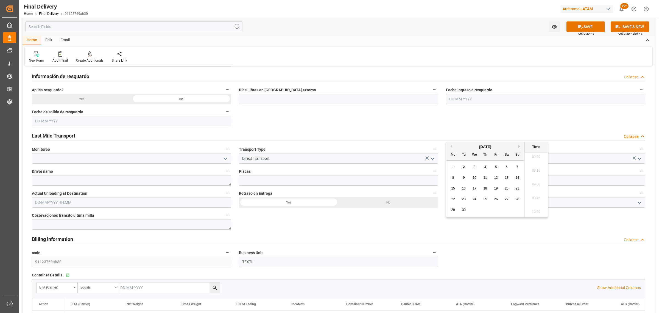
scroll to position [206, 0]
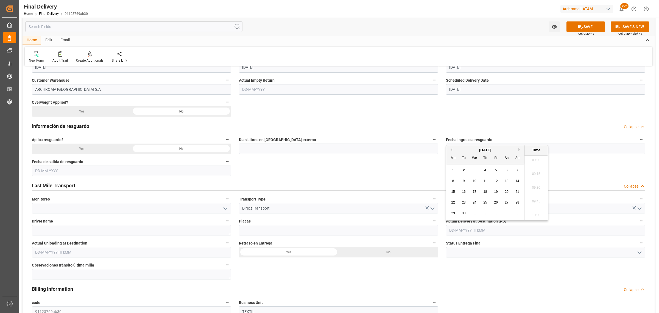
click at [597, 166] on div "BL release Custom inspection Taxes payment Custom clearance Delivered Final Del…" at bounding box center [339, 219] width 632 height 708
click at [546, 29] on div "No" at bounding box center [596, 23] width 100 height 10
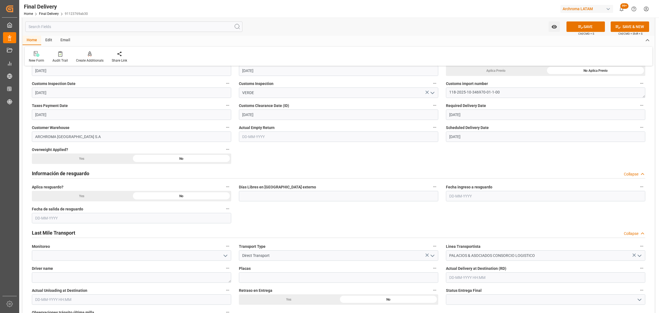
scroll to position [103, 0]
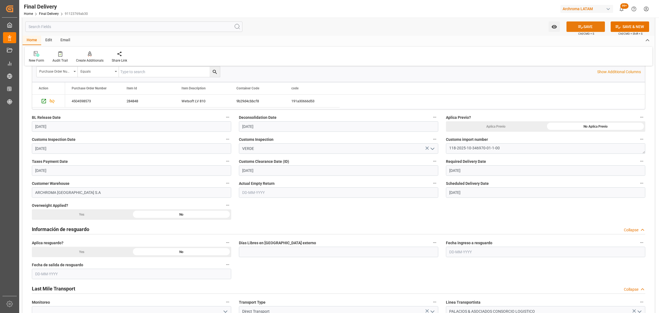
click at [585, 32] on span "Ctrl/CMD + S" at bounding box center [586, 34] width 16 height 4
click at [585, 30] on button "SAVE" at bounding box center [586, 26] width 38 height 10
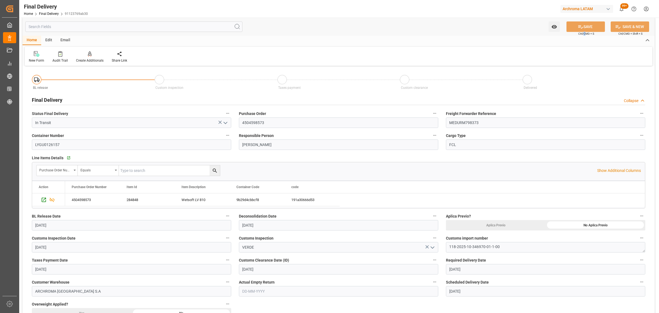
scroll to position [0, 0]
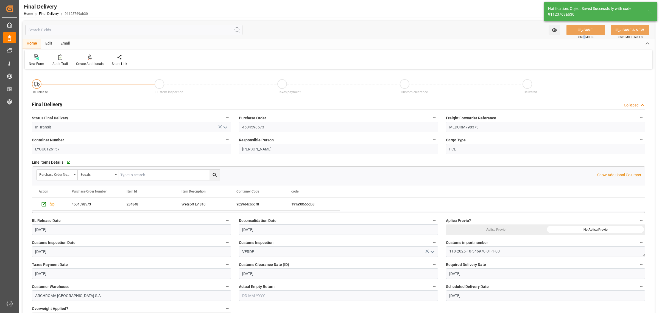
type textarea "1"
type input "In transit to final delivery"
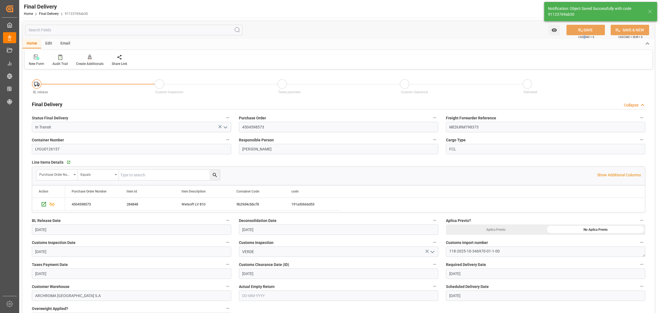
type input "11"
click at [119, 57] on icon at bounding box center [119, 56] width 5 height 5
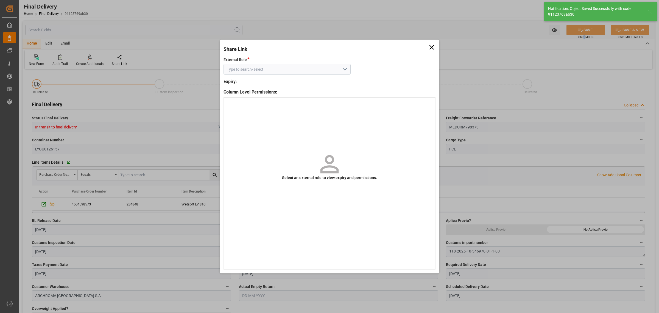
click at [345, 69] on icon "open menu" at bounding box center [345, 69] width 7 height 7
click at [326, 80] on div "External - finalDelivery" at bounding box center [287, 81] width 127 height 12
type input "External - finalDelivery"
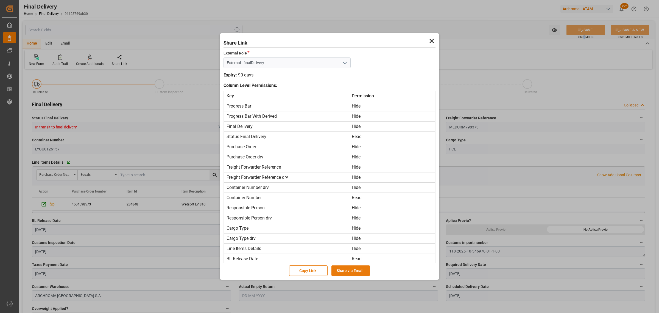
click at [359, 271] on button "Share via Email" at bounding box center [350, 270] width 38 height 10
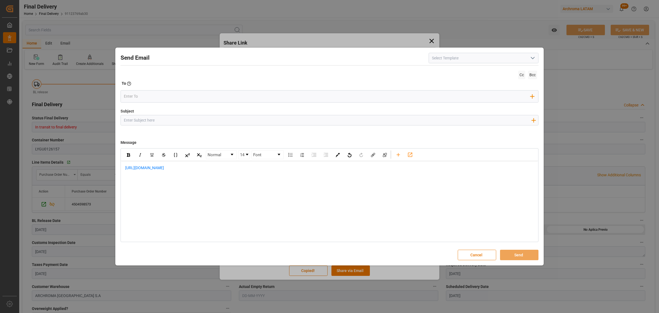
drag, startPoint x: 158, startPoint y: 121, endPoint x: 144, endPoint y: 108, distance: 19.7
click at [158, 121] on input "Subject" at bounding box center [327, 120] width 413 height 10
click at [145, 124] on input "Subject" at bounding box center [327, 120] width 413 height 10
paste input "PO 4504598573 // Wacker Chemie AG// FACT 148065891 // BL MEDURM798373 // ETA 21…"
drag, startPoint x: 190, startPoint y: 120, endPoint x: 158, endPoint y: 121, distance: 31.6
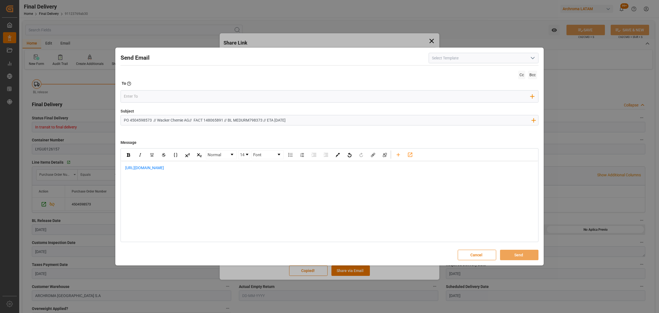
click at [158, 121] on input "PO 4504598573 // Wacker Chemie AG// FACT 148065891 // BL MEDURM798373 // ETA 21…" at bounding box center [327, 120] width 413 height 10
click at [165, 120] on input "PO 4504598573 // TE/7LOGWARD STATUS//// FACT 148065891 // BL MEDURM798373 // ET…" at bounding box center [327, 120] width 413 height 10
click at [201, 120] on input "PO 4504598573 // TE//LOGWARD STATUS//// FACT 148065891 // BL MEDURM798373 // ET…" at bounding box center [327, 120] width 413 height 10
click at [200, 120] on input "PO 4504598573 // TE//LOGWARD STATUS//// FACT 148065891 // BL MEDURM798373 // ET…" at bounding box center [327, 120] width 413 height 10
click at [234, 119] on input "PO 4504598573 // TE//LOGWARD STATUS///WACKER CHEMIE/ FACT 148065891 // BL MEDUR…" at bounding box center [327, 120] width 413 height 10
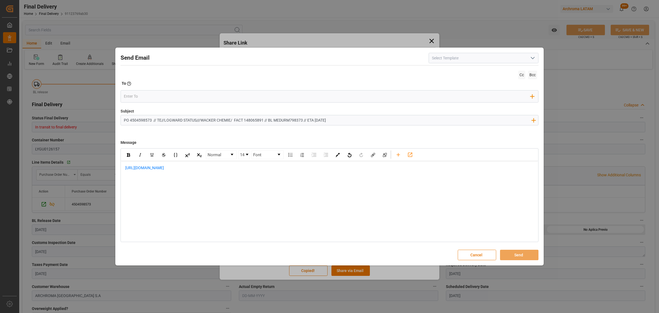
click at [232, 119] on input "PO 4504598573 // TE//LOGWARD STATUS///WACKER CHEMIE/ FACT 148065891 // BL MEDUR…" at bounding box center [327, 120] width 413 height 10
type input "PO 4504598573 // TE//LOGWARD STATUS///WACKER CHEMIE// FACT 148065891 // BL MEDU…"
click at [122, 167] on div "https://app.logward.com/share/28ab2cd154cc" at bounding box center [329, 170] width 417 height 19
click at [133, 167] on div "rdw-editor" at bounding box center [329, 168] width 409 height 6
click at [223, 194] on div "https://app.logward.com/share/28ab2cd154cc" at bounding box center [329, 194] width 409 height 12
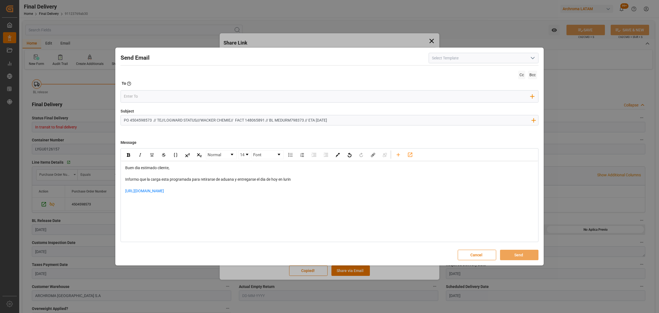
click at [215, 192] on div "https://app.logward.com/share/28ab2cd154cc" at bounding box center [329, 194] width 409 height 12
click at [158, 211] on div "rdw-editor" at bounding box center [329, 205] width 409 height 12
click at [148, 199] on div "rdw-editor" at bounding box center [329, 197] width 409 height 6
click at [146, 95] on input "email" at bounding box center [327, 96] width 407 height 8
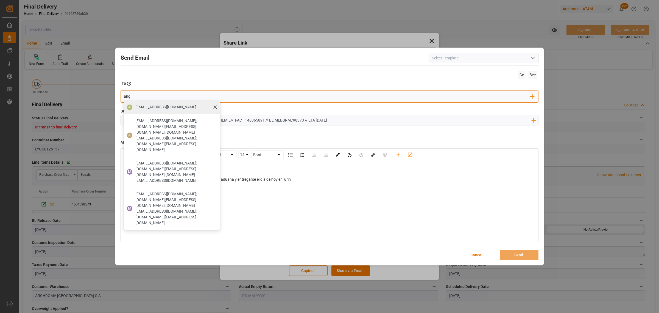
type input "ang"
click at [155, 107] on span "angiee.lamilla@archroma.com" at bounding box center [165, 107] width 61 height 6
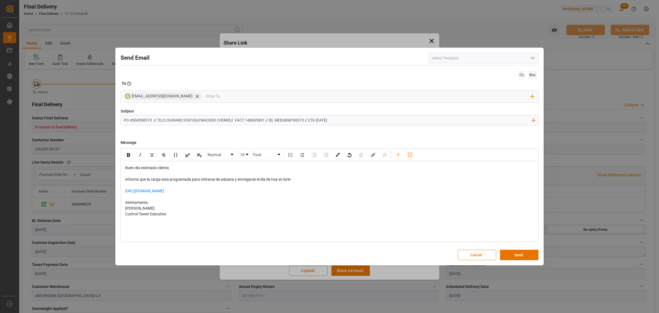
drag, startPoint x: 344, startPoint y: 119, endPoint x: 310, endPoint y: 120, distance: 34.1
click at [310, 120] on input "PO 4504598573 // TE//LOGWARD STATUS///WACKER CHEMIE// FACT 148065891 // BL MEDU…" at bounding box center [327, 120] width 413 height 10
click at [235, 121] on input "PO 4504598573 // TE//LOGWARD STATUS///WACKER CHEMIE// FACT 148065891 // BL MEDU…" at bounding box center [327, 120] width 413 height 10
type input "PO 4504598573 // TE//LOGWARD STATUS///WACKER CHEMIE// ARCHROMA PERU// FACT 1480…"
click at [219, 95] on input "email" at bounding box center [368, 96] width 325 height 8
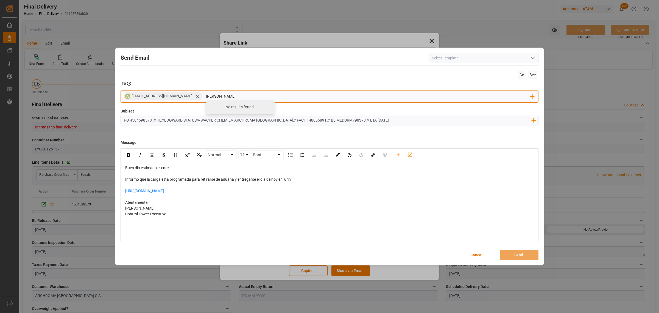
type input "maria"
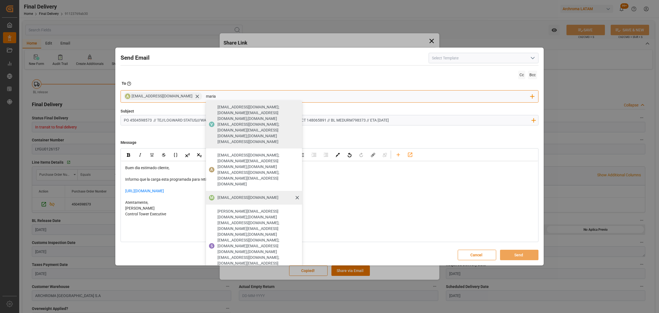
click at [242, 194] on span "maria.piranquive@leschaco.com" at bounding box center [248, 197] width 61 height 6
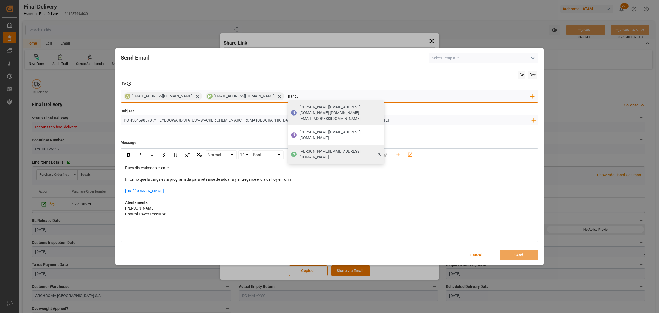
type input "nancy"
click at [310, 148] on span "nancy.castellanos@archroma.com" at bounding box center [340, 154] width 81 height 12
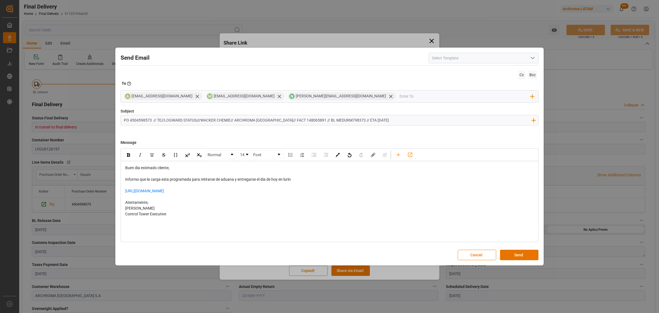
click at [278, 181] on span "Informo que la carga esta programada para retirarse de aduana y entregarse el d…" at bounding box center [208, 179] width 166 height 4
click at [521, 251] on button "Send" at bounding box center [519, 254] width 38 height 10
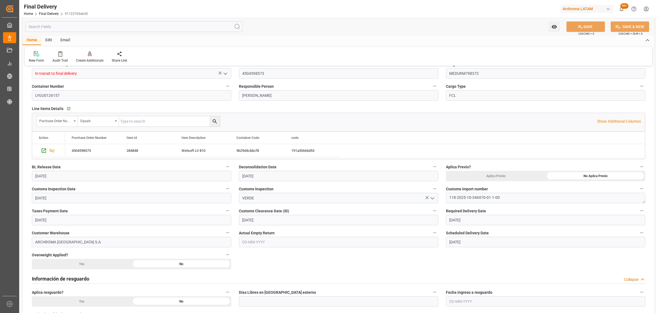
scroll to position [103, 0]
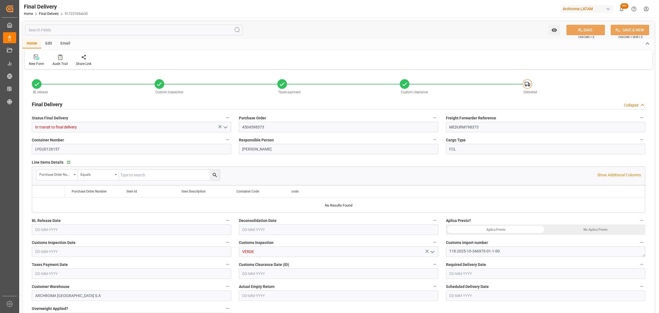
type input "11"
type input "[DATE]"
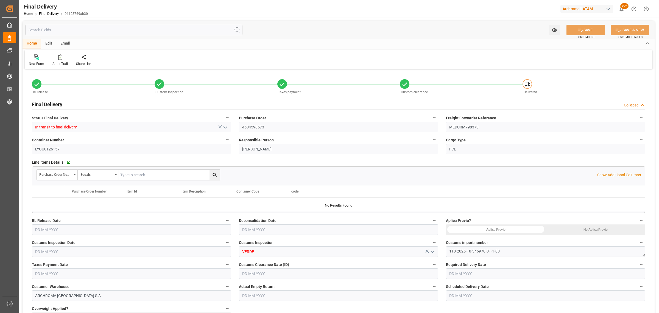
type input "[DATE]"
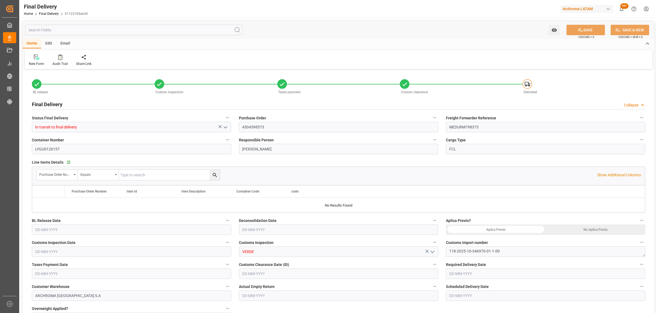
type input "[DATE]"
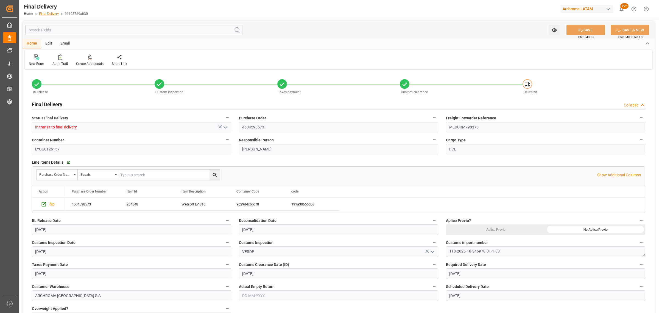
click at [46, 14] on link "Final Delivery" at bounding box center [49, 14] width 20 height 4
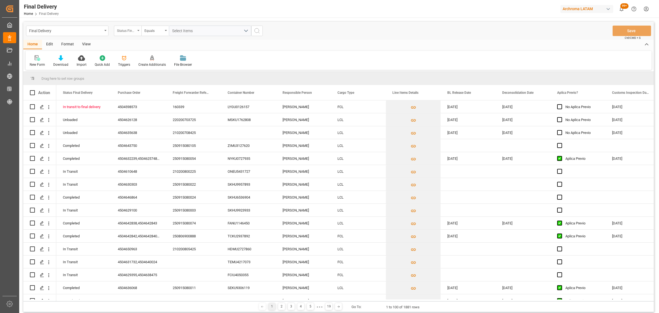
click at [123, 33] on div "Status Final Delivery" at bounding box center [126, 30] width 19 height 6
click at [142, 68] on div "Purchase Order" at bounding box center [155, 68] width 82 height 12
click at [148, 32] on div "Equals" at bounding box center [153, 30] width 19 height 6
click at [172, 67] on div "Fuzzy search" at bounding box center [183, 68] width 82 height 12
click at [183, 30] on input "text" at bounding box center [210, 31] width 82 height 10
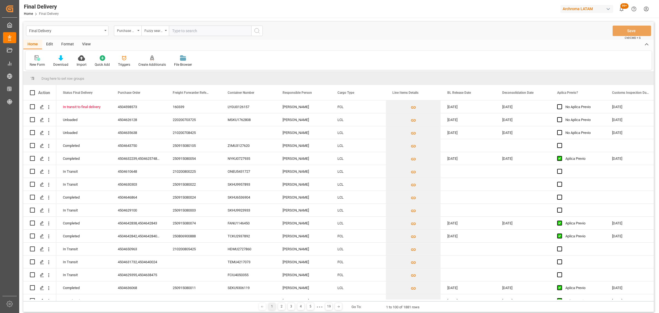
paste input "4504659836"
type input "4504659836"
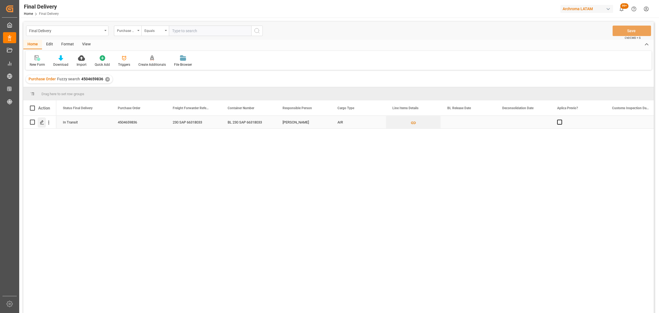
click at [41, 123] on polygon "Press SPACE to select this row." at bounding box center [41, 121] width 3 height 3
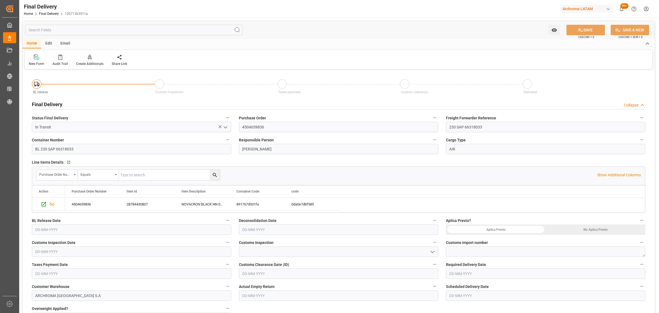
click at [144, 228] on input "text" at bounding box center [131, 229] width 199 height 10
click at [40, 168] on span "1" at bounding box center [39, 170] width 2 height 4
type input "[DATE]"
click at [287, 229] on input "text" at bounding box center [338, 229] width 199 height 10
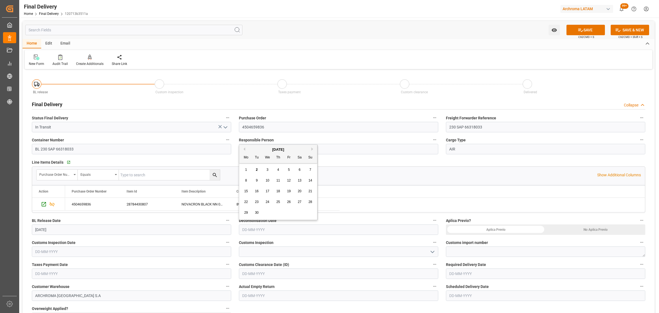
click at [244, 150] on button "Previous Month" at bounding box center [243, 148] width 3 height 3
click at [310, 212] on span "31" at bounding box center [310, 212] width 4 height 4
type input "[DATE]"
click at [587, 225] on div "No Aplica Previo" at bounding box center [596, 229] width 100 height 10
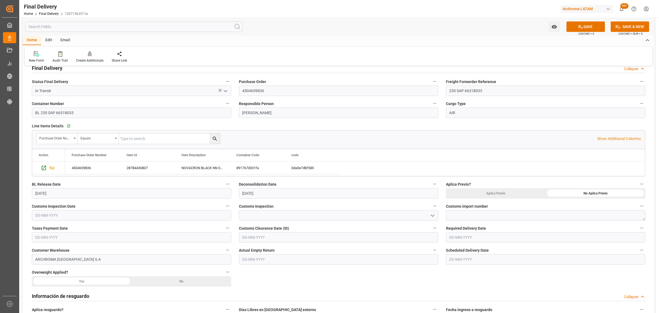
scroll to position [69, 0]
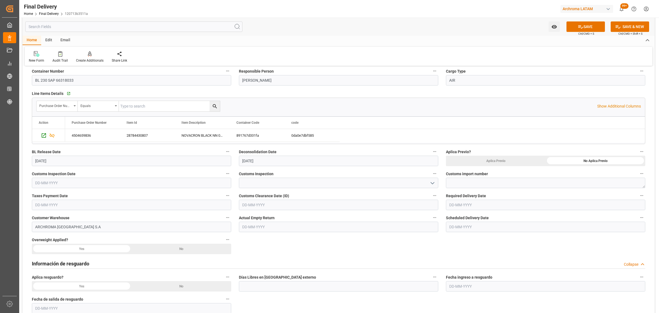
click at [148, 183] on input "text" at bounding box center [131, 182] width 199 height 10
click at [48, 219] on div "2" at bounding box center [49, 216] width 7 height 7
type input "[DATE]"
click at [425, 181] on input at bounding box center [338, 182] width 199 height 10
click at [431, 180] on icon "open menu" at bounding box center [432, 183] width 7 height 7
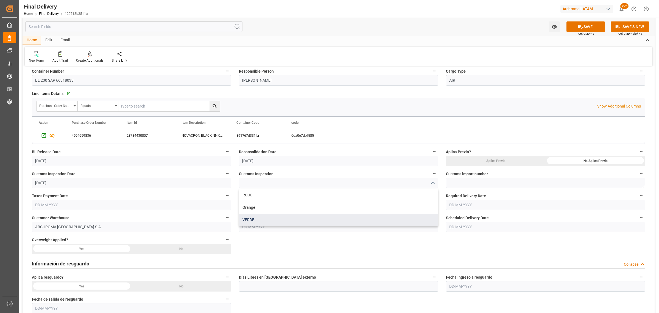
click at [285, 216] on div "VERDE" at bounding box center [338, 219] width 199 height 12
type input "VERDE"
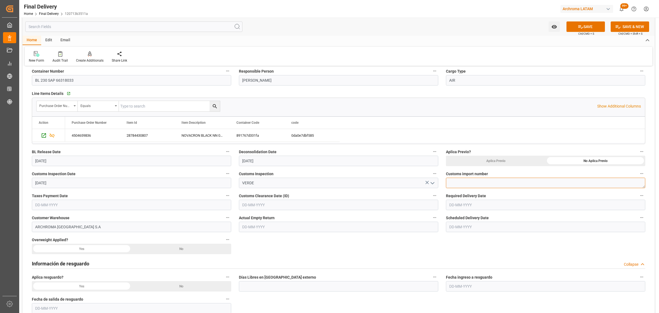
click at [493, 182] on textarea at bounding box center [545, 182] width 199 height 10
paste textarea "235-2025-10-140792-01-4-00"
type textarea "235-2025-10-140792-01-4-00"
click at [140, 206] on input "text" at bounding box center [131, 204] width 199 height 10
click at [35, 215] on div "September 2025" at bounding box center [71, 217] width 78 height 5
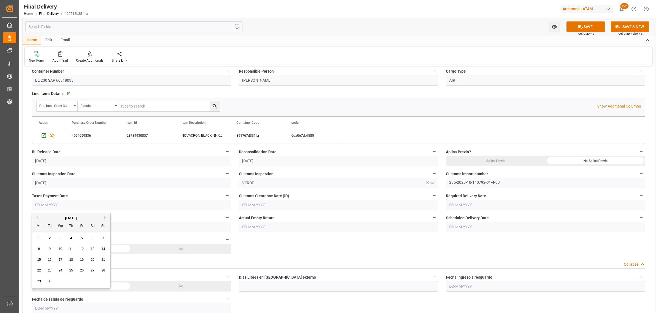
click at [37, 216] on button "Previous Month" at bounding box center [36, 217] width 3 height 3
click at [79, 281] on div "29" at bounding box center [82, 281] width 7 height 7
type input "29-08-2025"
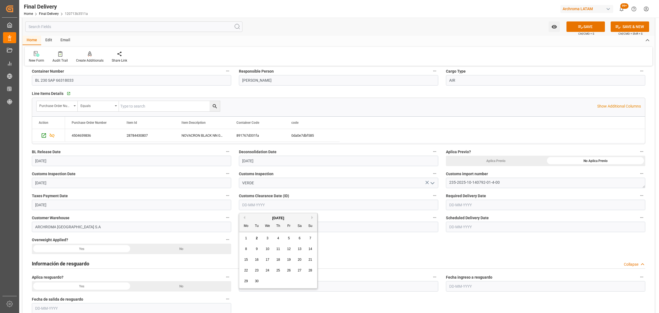
click at [307, 201] on input "text" at bounding box center [338, 204] width 199 height 10
click at [255, 238] on div "2" at bounding box center [256, 238] width 7 height 7
type input "[DATE]"
click at [465, 200] on input "text" at bounding box center [545, 204] width 199 height 10
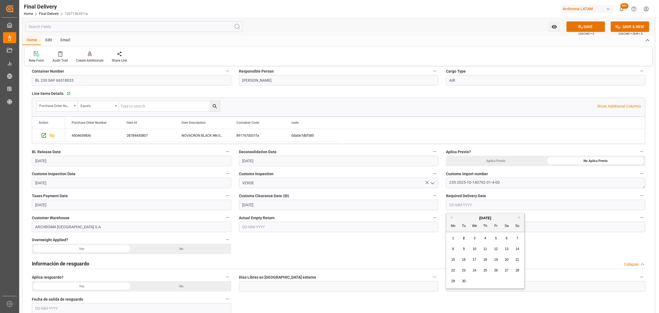
click at [462, 237] on div "2" at bounding box center [464, 238] width 7 height 7
type input "[DATE]"
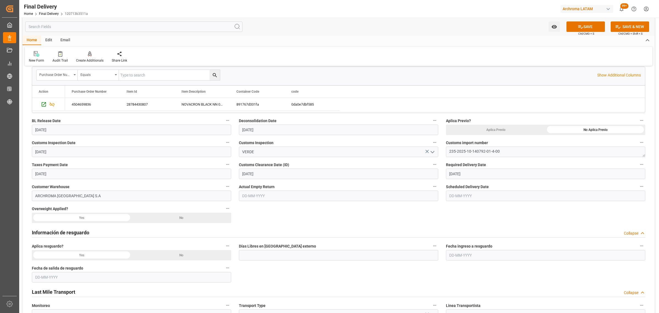
scroll to position [137, 0]
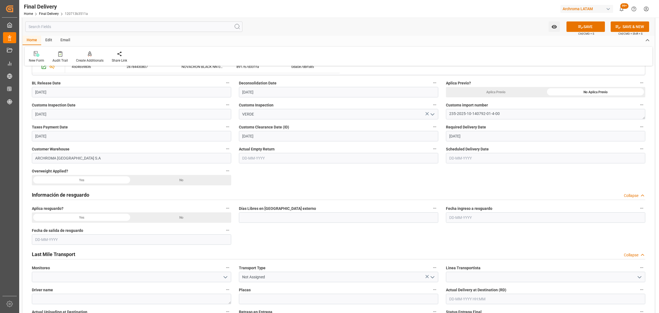
click at [546, 97] on div "No" at bounding box center [596, 92] width 100 height 10
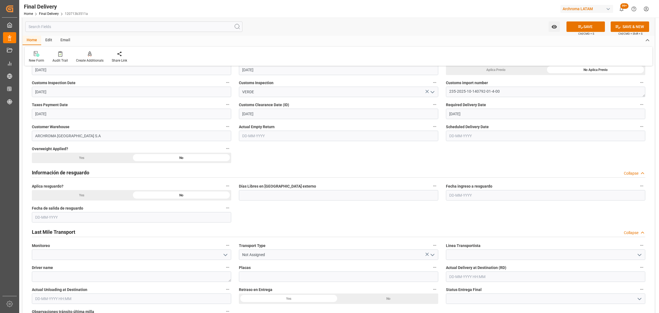
scroll to position [172, 0]
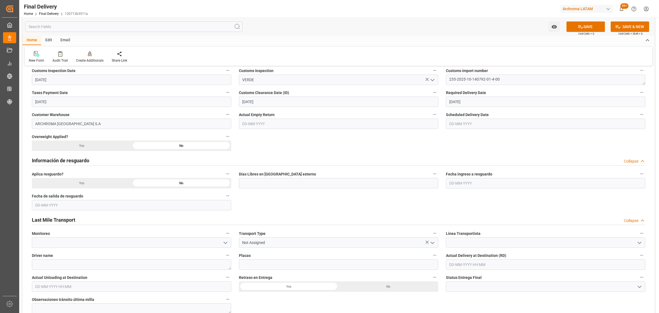
click at [487, 124] on input "text" at bounding box center [545, 123] width 199 height 10
click at [464, 155] on div "2" at bounding box center [464, 157] width 7 height 7
type input "[DATE]"
click at [437, 242] on input "Not Assigned" at bounding box center [338, 242] width 199 height 10
click at [435, 242] on icon "open menu" at bounding box center [432, 242] width 7 height 7
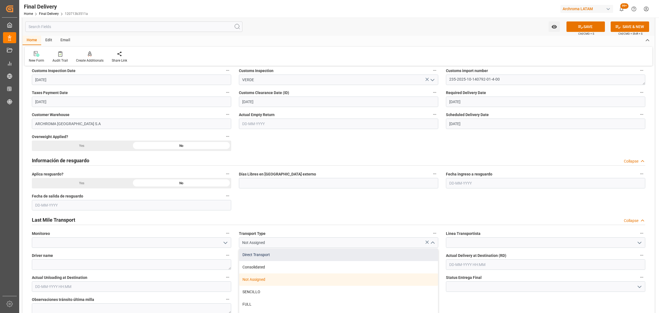
click at [348, 253] on div "Direct Transport" at bounding box center [338, 254] width 199 height 12
type input "Direct Transport"
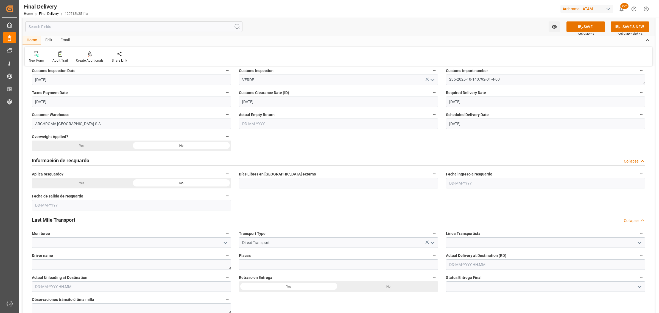
click at [639, 242] on polyline "open menu" at bounding box center [639, 243] width 3 height 2
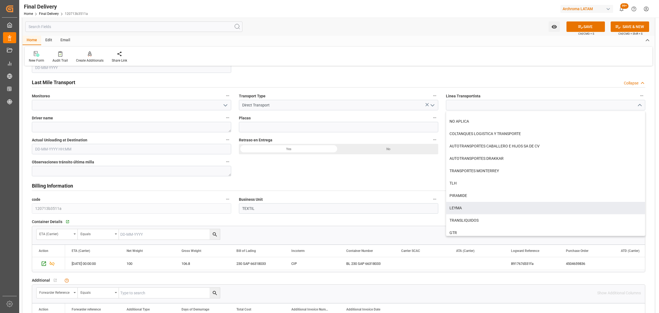
scroll to position [308, 0]
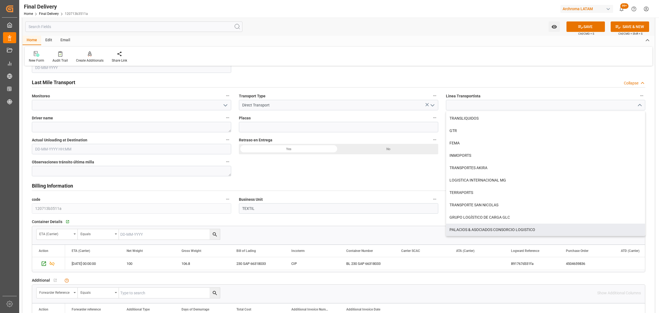
click at [487, 228] on div "PALACIOS & ASOCIADOS CONSORCIO LOGISTICO" at bounding box center [545, 229] width 199 height 12
type input "PALACIOS & ASOCIADOS CONSORCIO LOGISTICO"
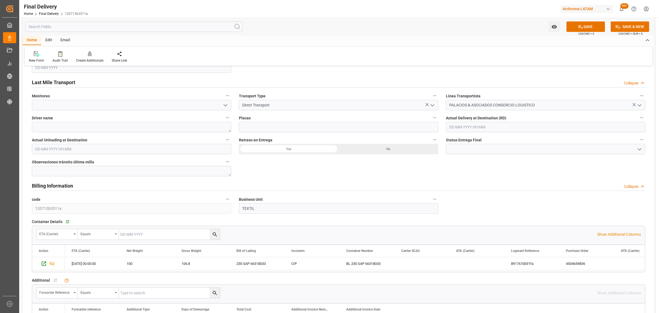
click at [580, 29] on icon at bounding box center [581, 27] width 6 height 6
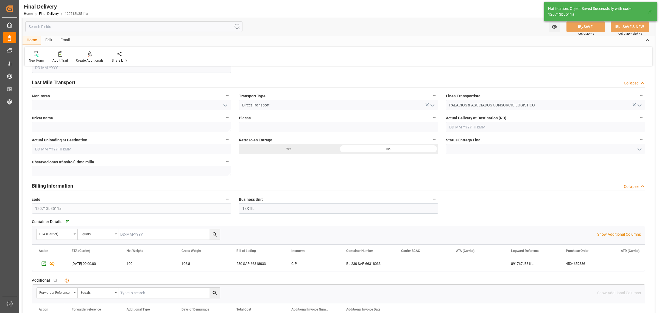
type textarea "1"
type input "In transit to final delivery"
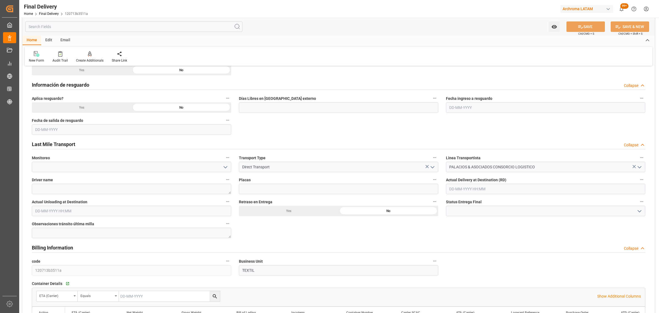
scroll to position [172, 0]
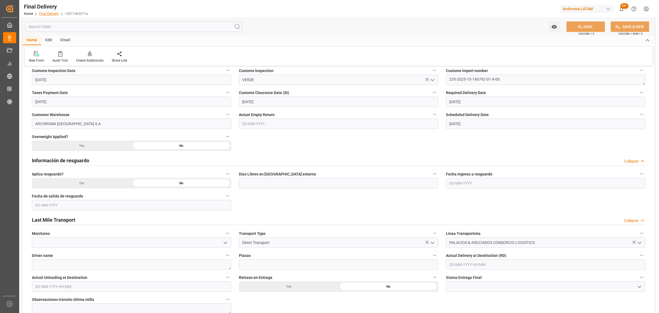
click at [49, 13] on link "Final Delivery" at bounding box center [49, 14] width 20 height 4
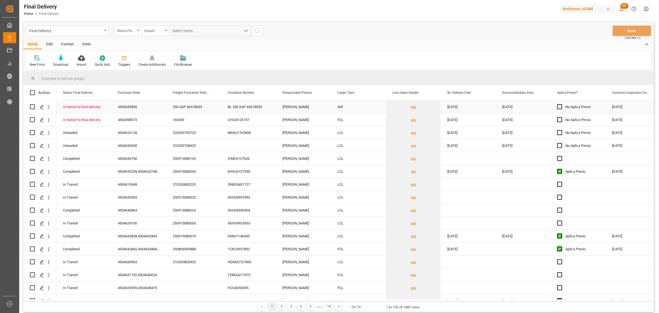
click at [135, 106] on div "4504659836" at bounding box center [138, 106] width 55 height 13
click at [135, 106] on input "4504659836" at bounding box center [139, 110] width 46 height 10
click at [204, 122] on div "160339" at bounding box center [193, 119] width 55 height 13
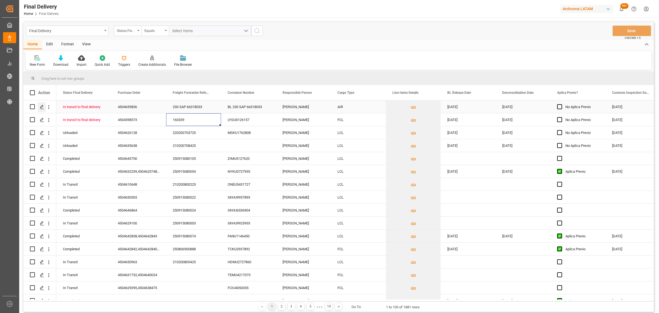
click at [41, 107] on icon "Press SPACE to select this row." at bounding box center [42, 107] width 4 height 4
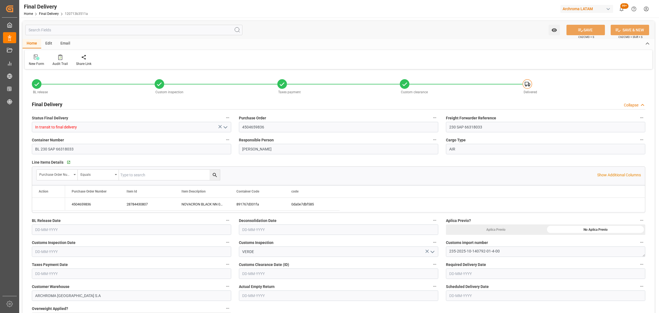
type input "[DATE]"
type input "29-08-2025"
type input "[DATE]"
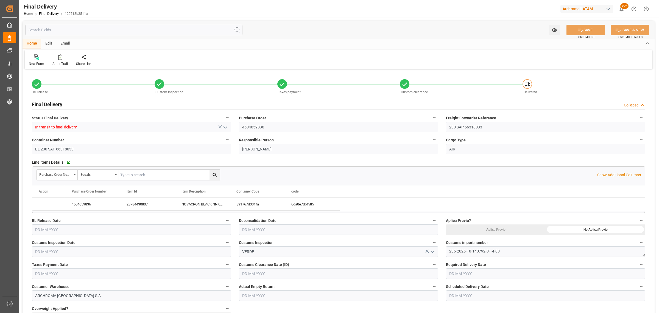
type input "[DATE]"
click at [121, 57] on div at bounding box center [119, 57] width 15 height 6
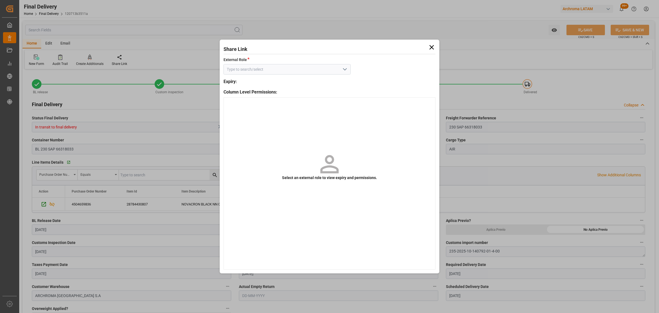
click at [343, 71] on icon "open menu" at bounding box center [345, 69] width 7 height 7
click at [308, 81] on div "External - finalDelivery" at bounding box center [287, 81] width 127 height 12
type input "External - finalDelivery"
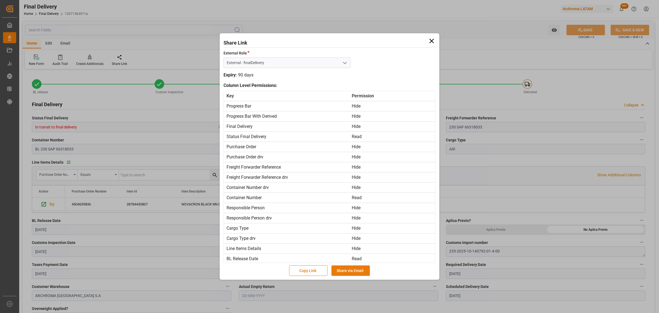
click at [348, 271] on button "Share via Email" at bounding box center [350, 270] width 38 height 10
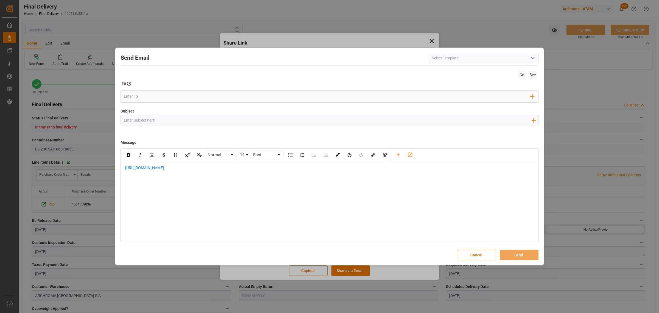
click at [147, 121] on input "Subject" at bounding box center [327, 120] width 413 height 10
paste input "PO 4504659836// Archroma (Panama) S. de R.L// FACT 7060003423// BL 230 SAP 6631…"
click at [156, 121] on input "PO 4504659836// Archroma (Panama) S. de R.L// FACT 7060003423// BL 230 SAP 6631…" at bounding box center [327, 120] width 413 height 10
drag, startPoint x: 248, startPoint y: 119, endPoint x: 227, endPoint y: 124, distance: 21.2
click at [227, 124] on input "PO 4504659836// TE//LOGWARD STATUS// Archroma (Panama) S. de R.L// FACT 7060003…" at bounding box center [327, 120] width 413 height 10
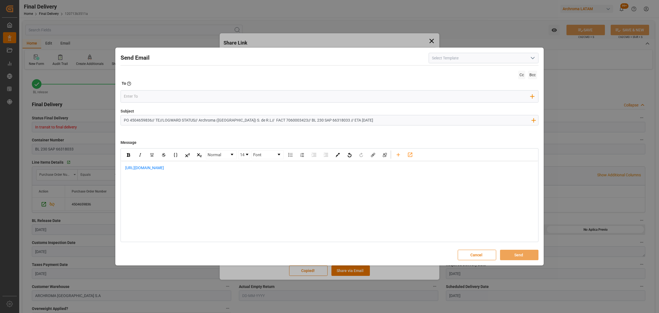
click at [246, 121] on input "PO 4504659836// TE//LOGWARD STATUS// Archroma (Panama) S. de R.L// FACT 7060003…" at bounding box center [327, 120] width 413 height 10
drag, startPoint x: 248, startPoint y: 120, endPoint x: 201, endPoint y: 119, distance: 47.0
click at [201, 119] on input "PO 4504659836// TE//LOGWARD STATUS// Archroma (Panama) S. de R.L// FACT 7060003…" at bounding box center [327, 120] width 413 height 10
click at [241, 121] on input "PO 4504659836// TE//LOGWARD STATUS// ARCHROMA PANAMA // FACT 7060003423// BL 23…" at bounding box center [327, 120] width 413 height 10
click at [162, 120] on input "PO 4504659836// TE//LOGWARD STATUS// ARCHROMA PANAMA // ARCHROMA PERU// FACT 70…" at bounding box center [327, 120] width 413 height 10
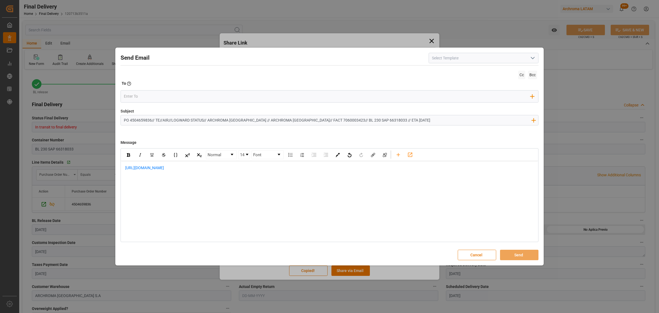
type input "PO 4504659836// TE//AIR//LOGWARD STATUS// ARCHROMA PANAMA // ARCHROMA PERU// FA…"
click at [126, 165] on span "https://app.logward.com/share/e3441b1c5194" at bounding box center [144, 167] width 39 height 4
click at [125, 167] on span "https://app.logward.com/share/e3441b1c5194" at bounding box center [144, 167] width 39 height 4
click at [132, 164] on div "https://app.logward.com/share/e3441b1c5194" at bounding box center [329, 176] width 417 height 31
click at [208, 190] on div "https://app.logward.com/share/e3441b1c5194" at bounding box center [329, 194] width 409 height 12
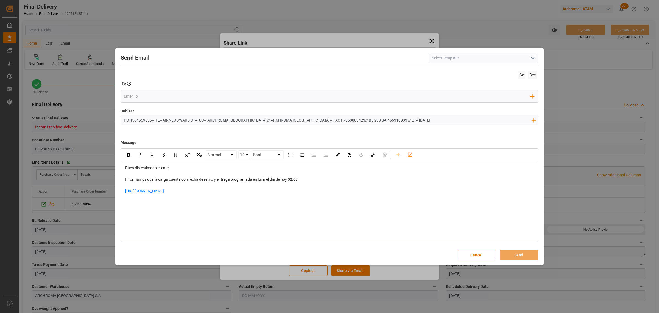
click at [171, 208] on div "rdw-editor" at bounding box center [329, 205] width 409 height 12
click at [147, 196] on div "rdw-editor" at bounding box center [329, 197] width 409 height 6
click at [138, 97] on input "email" at bounding box center [327, 96] width 407 height 8
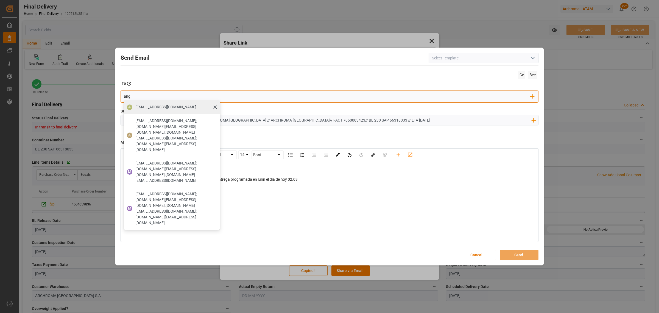
type input "ang"
click at [148, 107] on span "angiee.lamilla@archroma.com" at bounding box center [165, 107] width 61 height 6
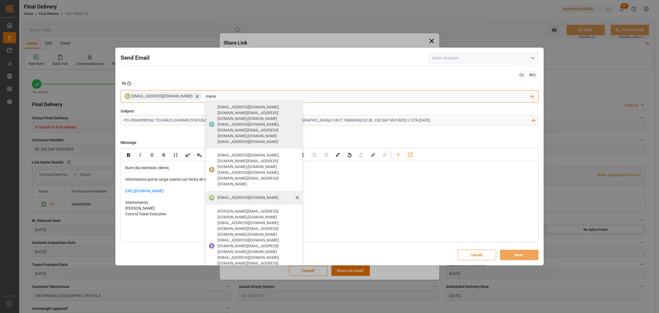
type input "maria"
click at [240, 193] on div "maria.piranquive@leschaco.com" at bounding box center [248, 198] width 65 height 10
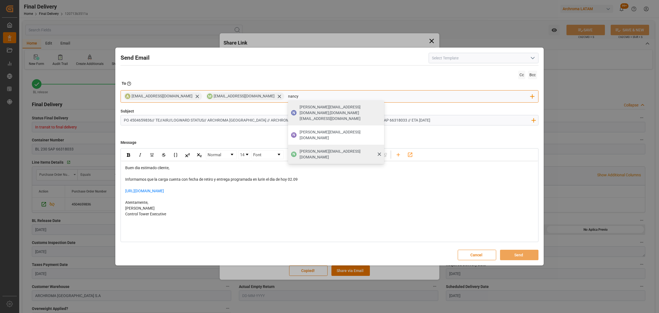
type input "nancy"
click at [312, 148] on span "nancy.castellanos@archroma.com" at bounding box center [340, 154] width 81 height 12
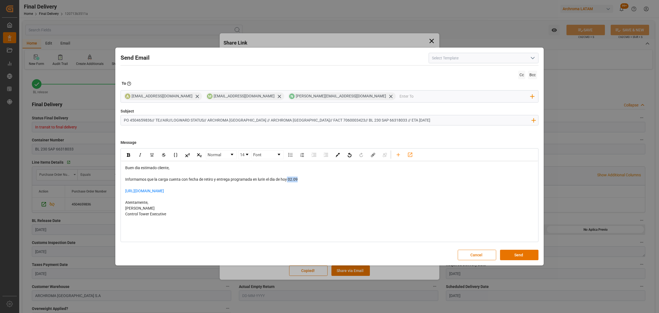
drag, startPoint x: 301, startPoint y: 181, endPoint x: 288, endPoint y: 180, distance: 13.0
click at [288, 180] on div "Informamos que la carga cuenta con fecha de retiro y entrega programada en luri…" at bounding box center [329, 179] width 409 height 6
click at [127, 152] on div "rdw-inline-control" at bounding box center [129, 155] width 10 height 8
click at [472, 218] on div "rdw-editor" at bounding box center [329, 220] width 409 height 6
click at [531, 254] on button "Send" at bounding box center [519, 254] width 38 height 10
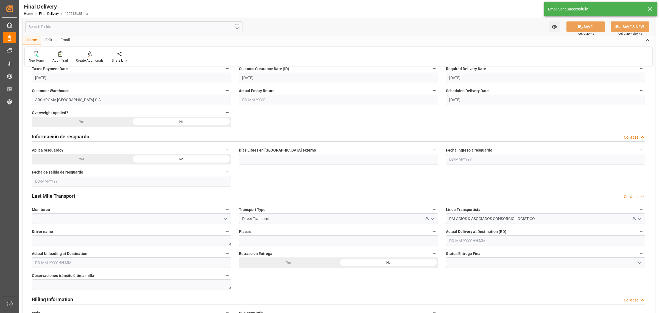
scroll to position [103, 0]
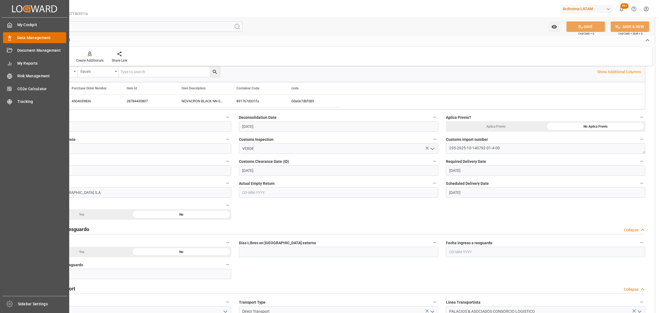
click at [13, 39] on div "Data Management Data Management" at bounding box center [34, 37] width 63 height 11
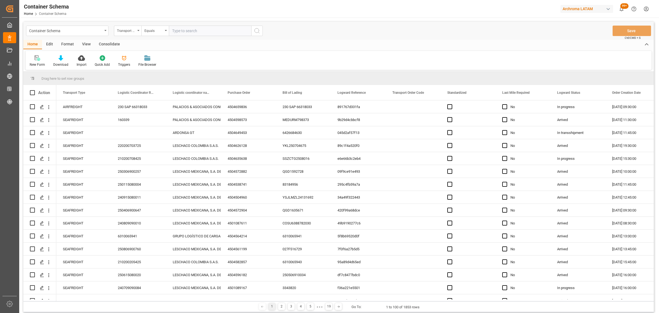
click at [126, 33] on div "Transport Type" at bounding box center [126, 30] width 19 height 6
click at [133, 92] on div "Purchase Order" at bounding box center [155, 91] width 82 height 12
click at [151, 29] on div "Equals" at bounding box center [153, 30] width 19 height 6
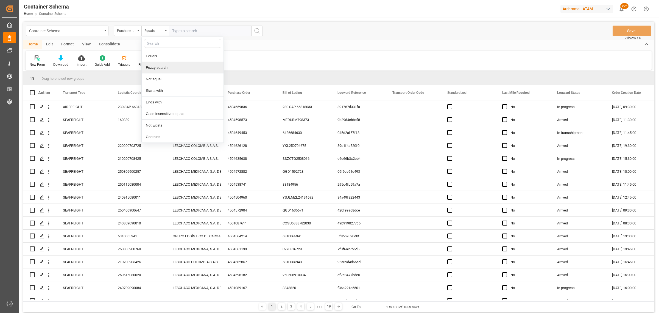
click at [166, 69] on div "Fuzzy search" at bounding box center [183, 68] width 82 height 12
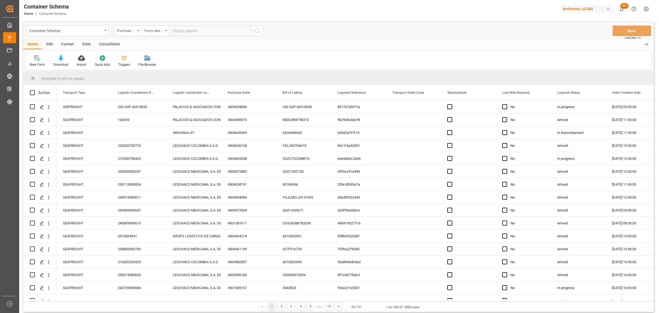
click at [198, 30] on input "text" at bounding box center [210, 31] width 82 height 10
paste input "4504659836"
type input "4504659836"
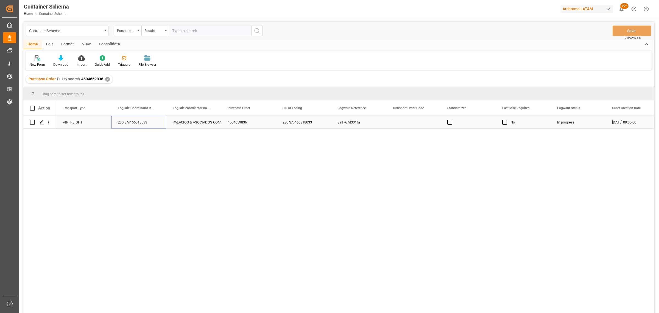
click at [136, 121] on div "230 SAP 66318033" at bounding box center [138, 122] width 55 height 13
drag, startPoint x: 140, startPoint y: 124, endPoint x: 56, endPoint y: 119, distance: 84.7
paste input "162727"
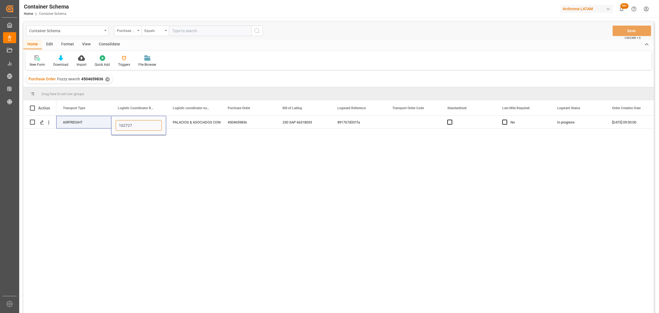
type input "162727"
click at [615, 31] on button "Save" at bounding box center [632, 31] width 38 height 10
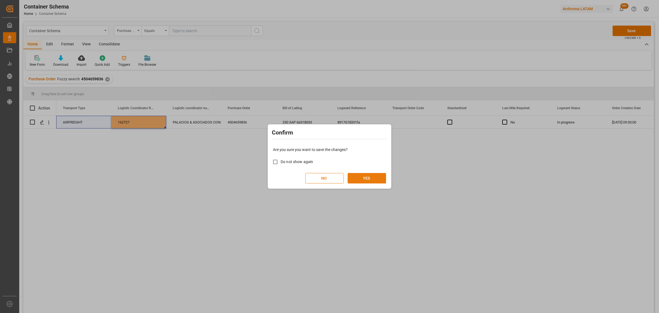
click at [373, 177] on button "YES" at bounding box center [367, 178] width 38 height 10
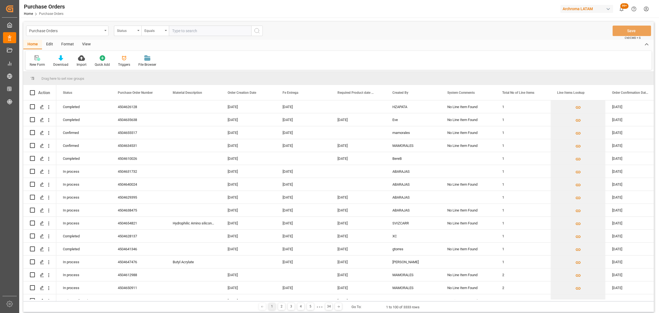
click at [56, 31] on div "Purchase Orders" at bounding box center [65, 30] width 73 height 7
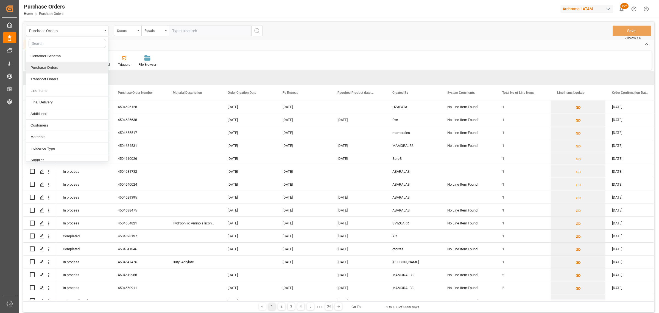
click at [54, 69] on div "Purchase Orders" at bounding box center [67, 68] width 82 height 12
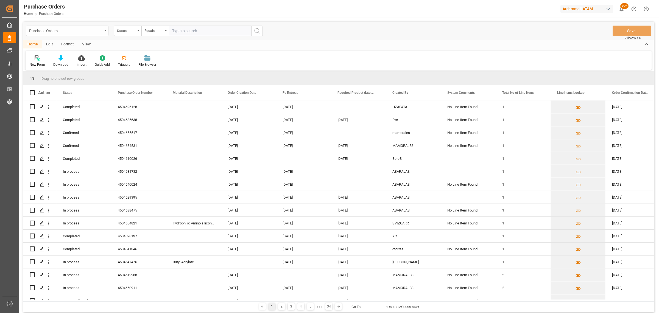
click at [69, 31] on div "Purchase Orders" at bounding box center [65, 30] width 73 height 7
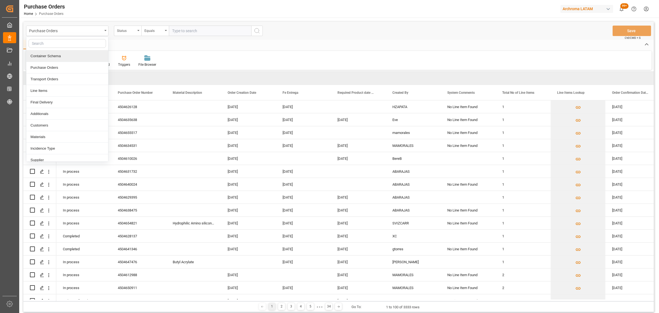
click at [62, 58] on div "Container Schema" at bounding box center [67, 56] width 82 height 12
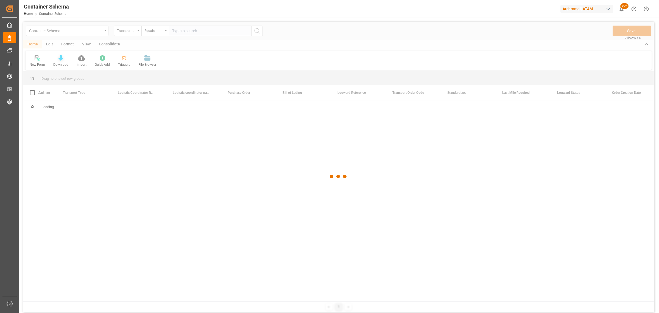
click at [62, 57] on div at bounding box center [338, 176] width 631 height 309
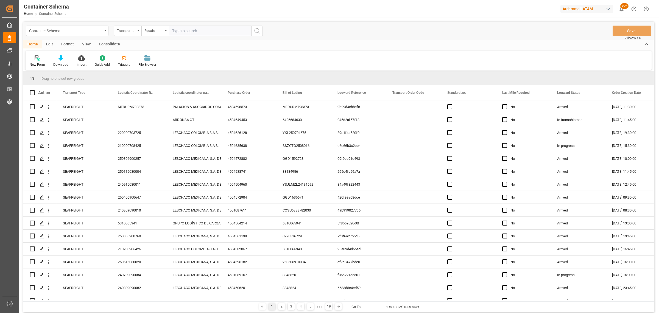
click at [125, 31] on div "Transport Type" at bounding box center [126, 30] width 19 height 6
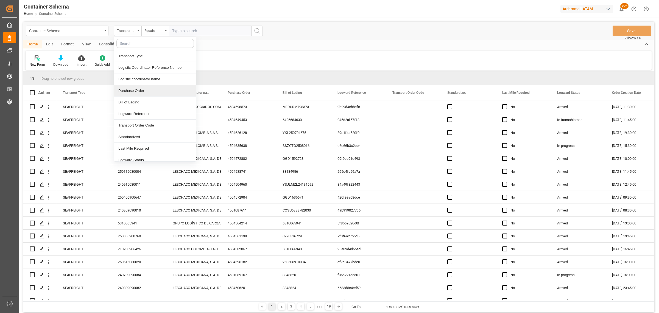
click at [134, 90] on div "Purchase Order" at bounding box center [155, 91] width 82 height 12
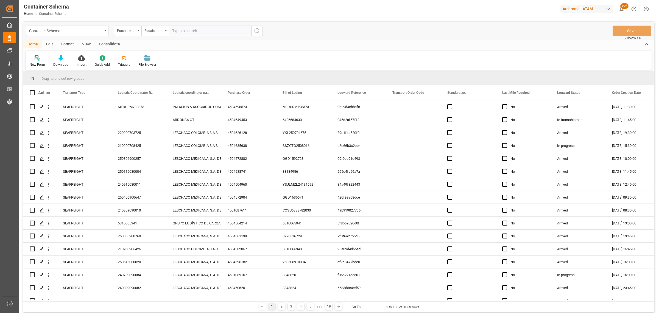
click at [165, 28] on div "Equals" at bounding box center [154, 31] width 27 height 10
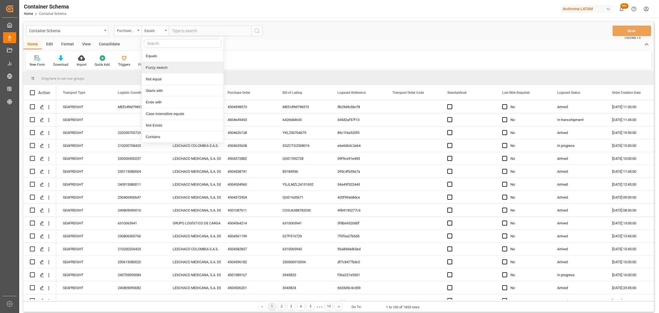
click at [170, 69] on div "Fuzzy search" at bounding box center [183, 68] width 82 height 12
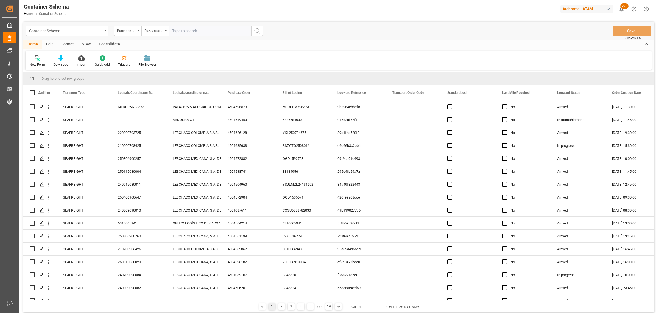
click at [194, 30] on input "text" at bounding box center [210, 31] width 82 height 10
paste input "4504598573"
type input "4504598573"
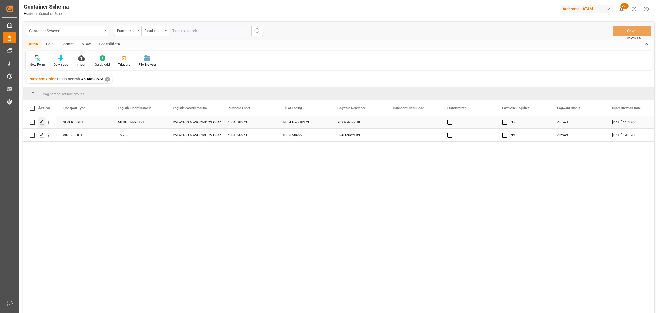
click at [42, 121] on icon "Press SPACE to select this row." at bounding box center [42, 122] width 4 height 4
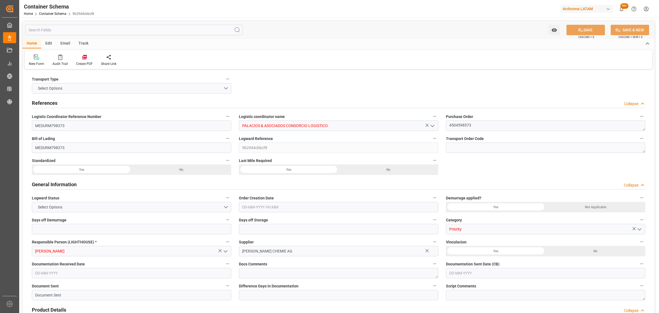
type input "0"
type input "1"
type input "12"
type input "11400"
type input "12072.6"
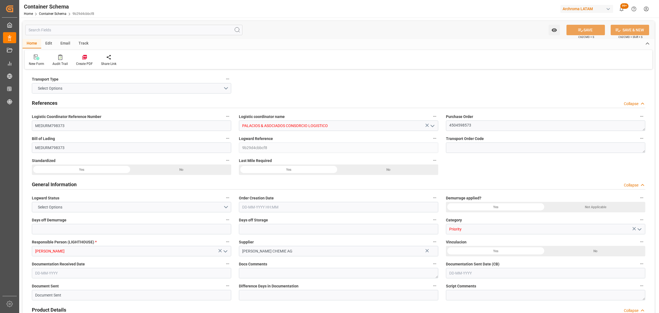
type input "MSC"
type input "Mediterranean Shipping Company"
type input "DEHAM"
type input "PECLL"
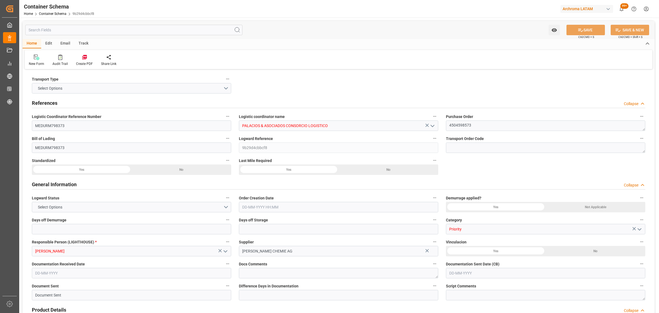
type input "9768007"
type input "[DATE] 11:30"
type input "[DATE]"
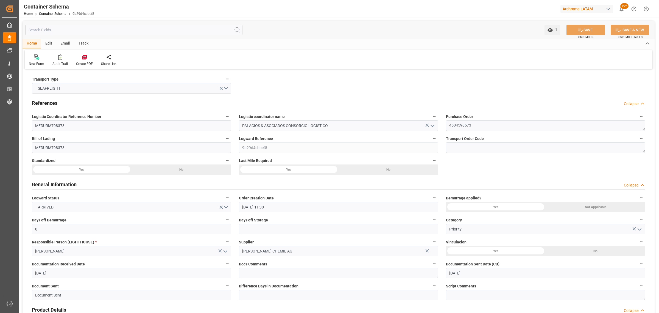
type input "[DATE]"
type input "[DATE] 00:00"
type input "[DATE] 11:30"
type input "[DATE] 00:00"
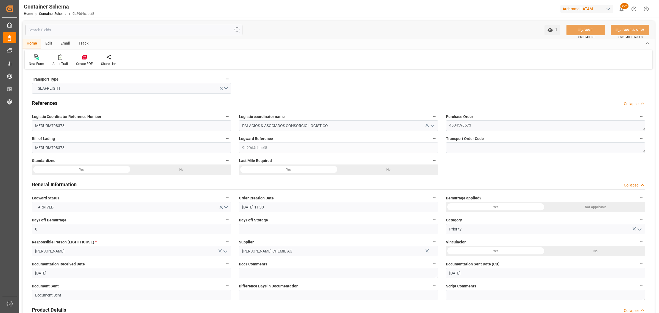
type input "[DATE] 00:00"
type input "[DATE] 12:00"
type input "[DATE] 00:00"
type input "[DATE] 12:00"
type input "[DATE] 00:00"
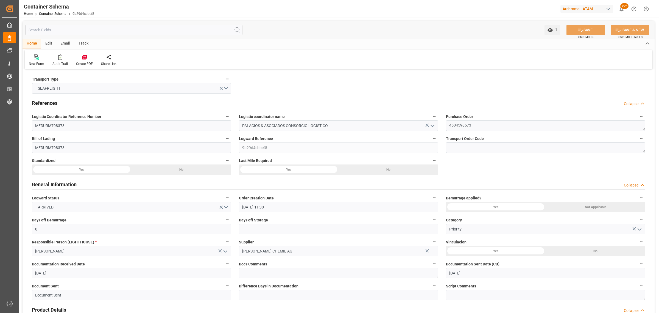
type input "[DATE] 00:00"
drag, startPoint x: 71, startPoint y: 125, endPoint x: -5, endPoint y: 121, distance: 76.2
click at [0, 121] on html "Created by potrace 1.15, written by [PERSON_NAME] [DATE]-[DATE] Created by potr…" at bounding box center [329, 156] width 659 height 313
paste input "160339"
click at [35, 126] on input "160339" at bounding box center [131, 125] width 199 height 10
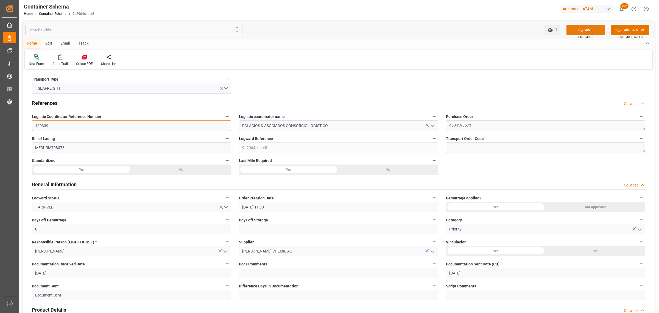
type input "160339"
click at [573, 31] on button "SAVE" at bounding box center [586, 30] width 38 height 10
